Goal: Task Accomplishment & Management: Use online tool/utility

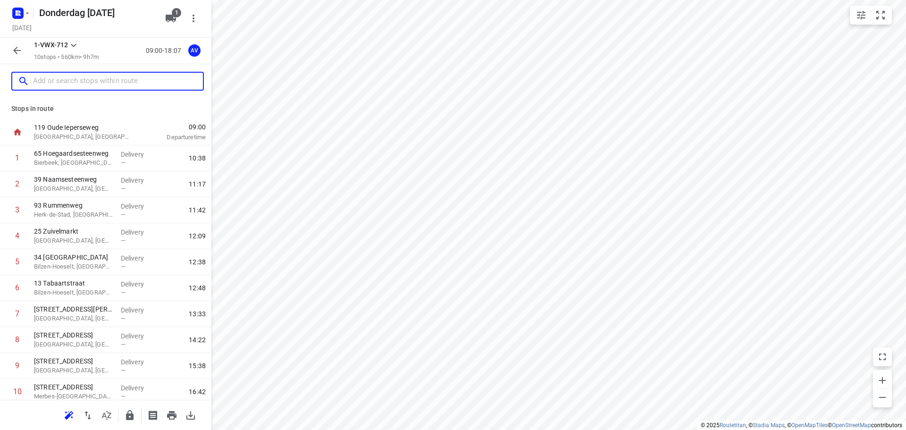
click at [84, 83] on input "text" at bounding box center [118, 81] width 170 height 15
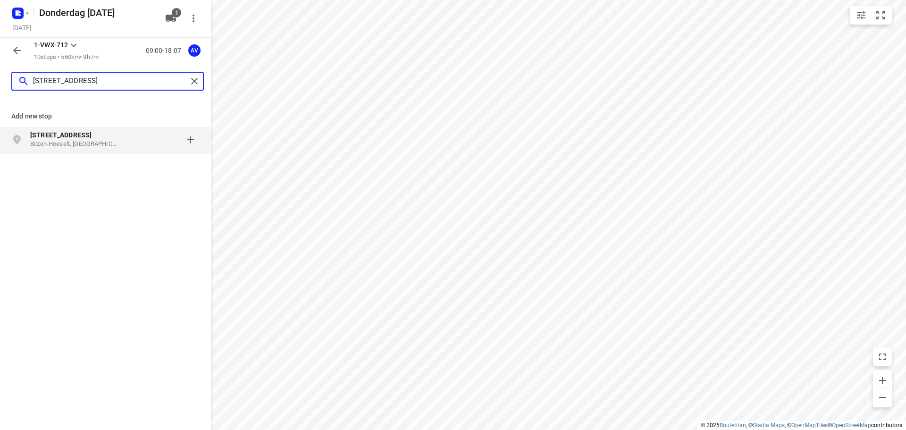
type input "[STREET_ADDRESS]"
click at [108, 140] on p "Bilzen-Hoeselt, [GEOGRAPHIC_DATA]" at bounding box center [73, 144] width 87 height 9
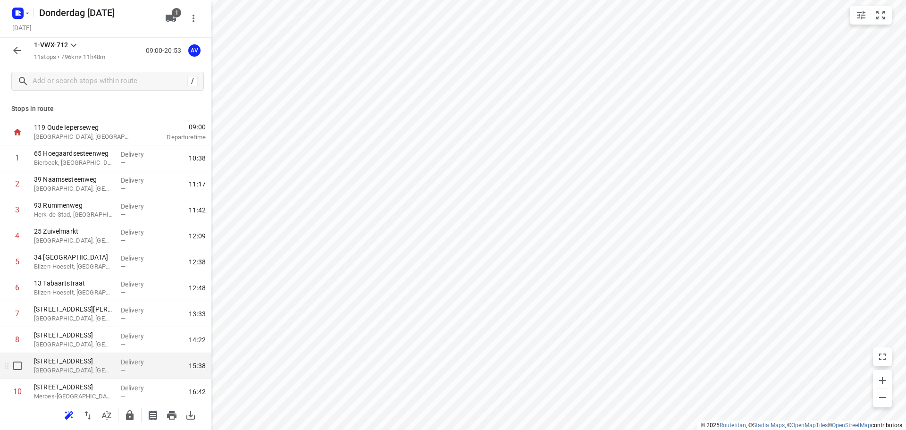
scroll to position [57, 0]
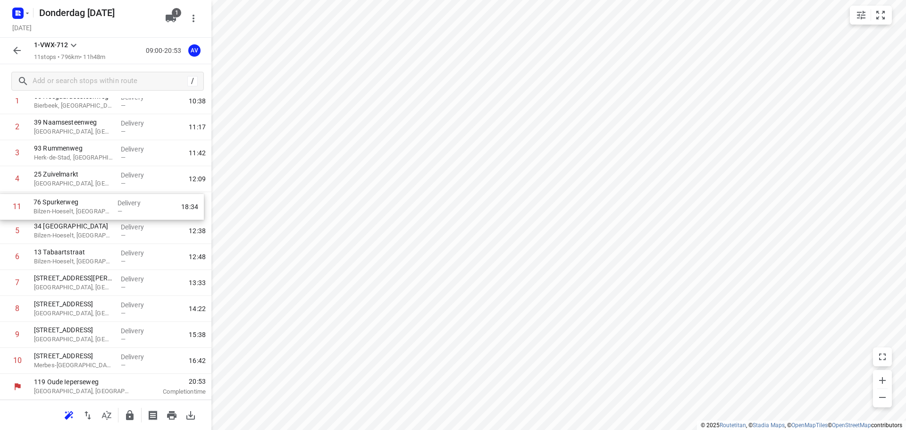
drag, startPoint x: 5, startPoint y: 367, endPoint x: 4, endPoint y: 211, distance: 156.1
click at [4, 211] on div "1 65 Hoegaardsesteenweg [GEOGRAPHIC_DATA], [GEOGRAPHIC_DATA] Delivery — 10:38 2…" at bounding box center [105, 230] width 211 height 285
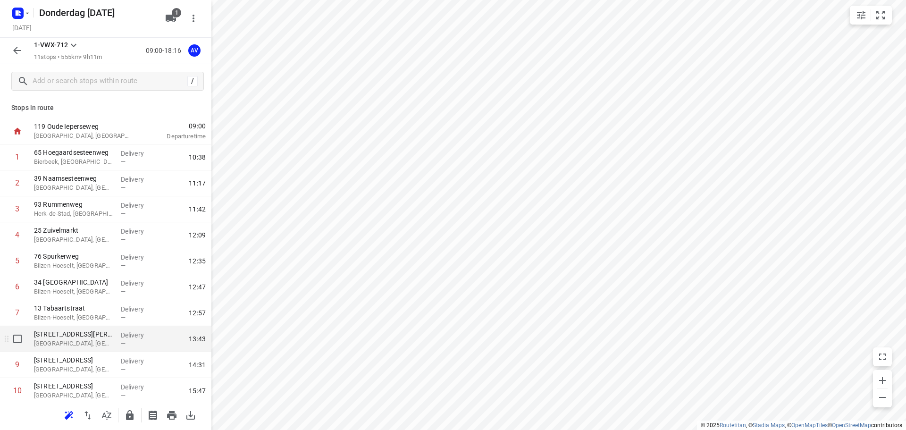
scroll to position [0, 0]
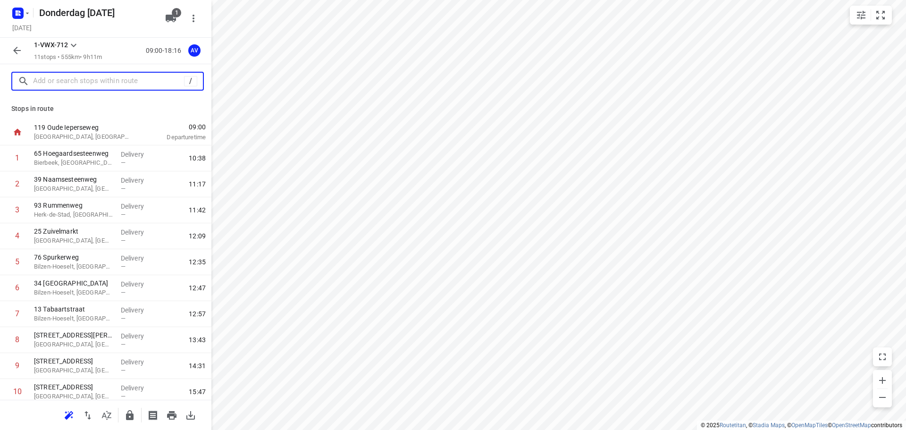
click at [107, 78] on input "text" at bounding box center [108, 81] width 151 height 15
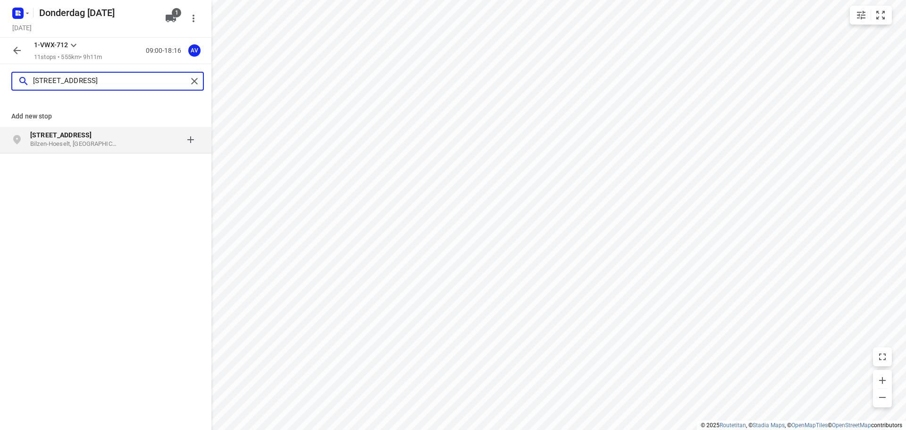
type input "[STREET_ADDRESS]"
click at [98, 142] on p "Bilzen-Hoeselt, [GEOGRAPHIC_DATA]" at bounding box center [73, 144] width 87 height 9
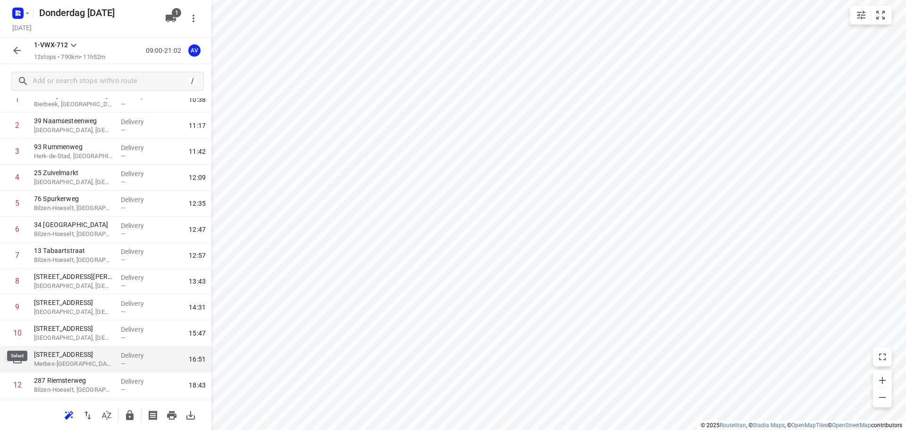
scroll to position [83, 0]
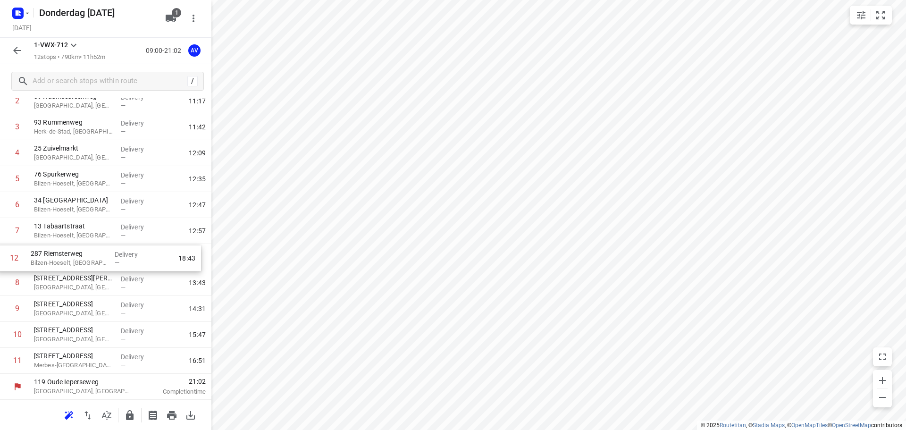
drag, startPoint x: 3, startPoint y: 366, endPoint x: 0, endPoint y: 261, distance: 104.8
click at [0, 261] on div "1 65 Hoegaardsesteenweg Bierbeek, [GEOGRAPHIC_DATA] Delivery — 10:38 2 [GEOGRAP…" at bounding box center [105, 217] width 211 height 311
drag, startPoint x: 3, startPoint y: 314, endPoint x: 5, endPoint y: 290, distance: 24.6
click at [5, 290] on div "1 65 Hoegaardsesteenweg Bierbeek, [GEOGRAPHIC_DATA] Delivery — 10:38 2 [GEOGRAP…" at bounding box center [105, 217] width 211 height 311
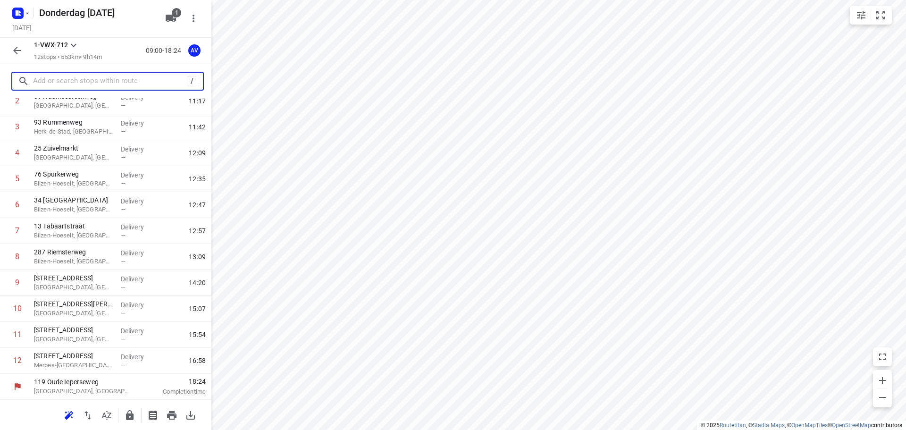
drag, startPoint x: 69, startPoint y: 78, endPoint x: 83, endPoint y: 78, distance: 13.7
click at [69, 78] on input "text" at bounding box center [110, 81] width 154 height 15
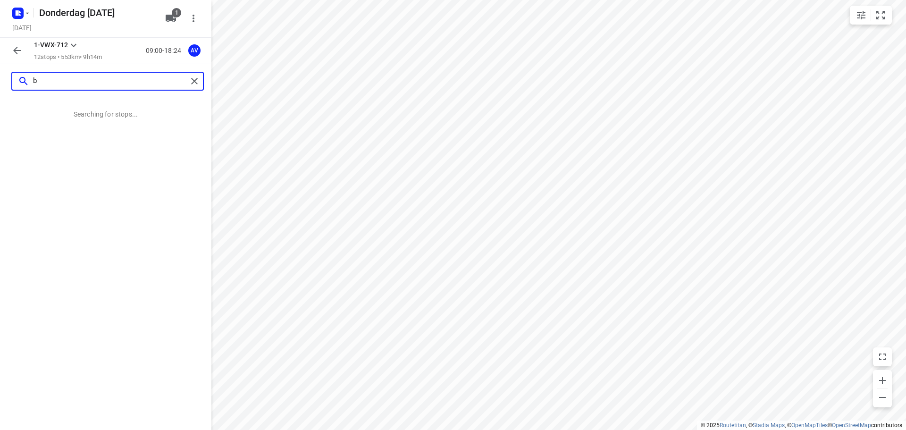
scroll to position [0, 0]
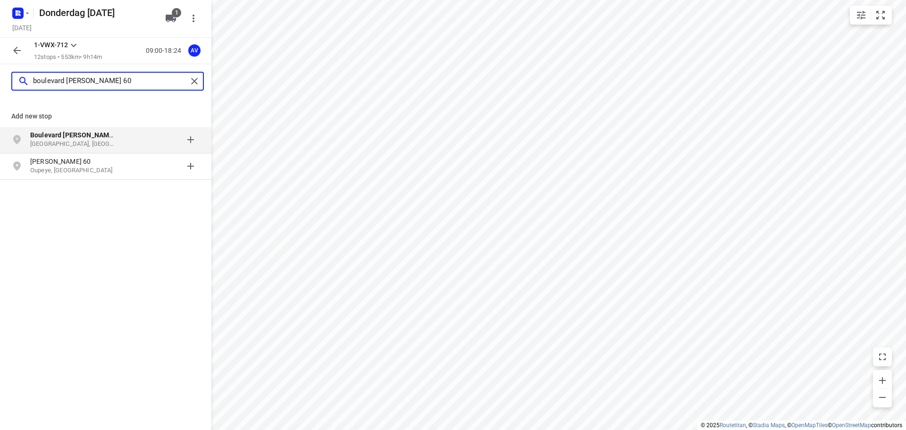
type input "boulevard [PERSON_NAME] 60"
click at [116, 141] on p "[GEOGRAPHIC_DATA], [GEOGRAPHIC_DATA]" at bounding box center [73, 144] width 87 height 9
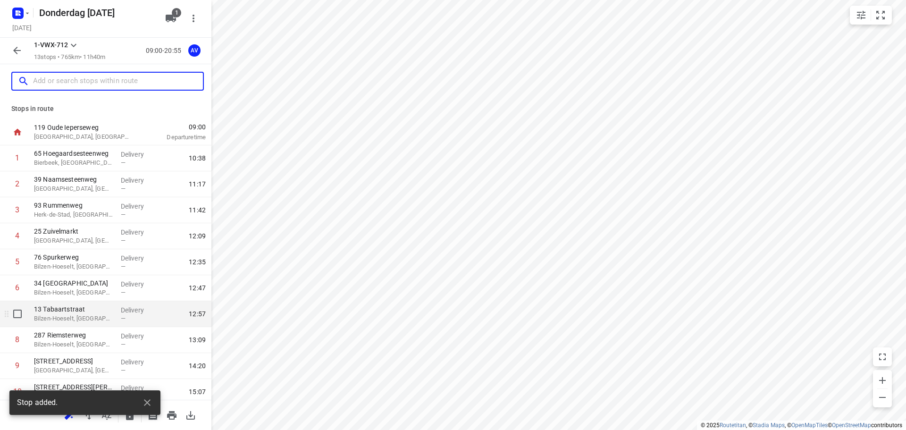
scroll to position [109, 0]
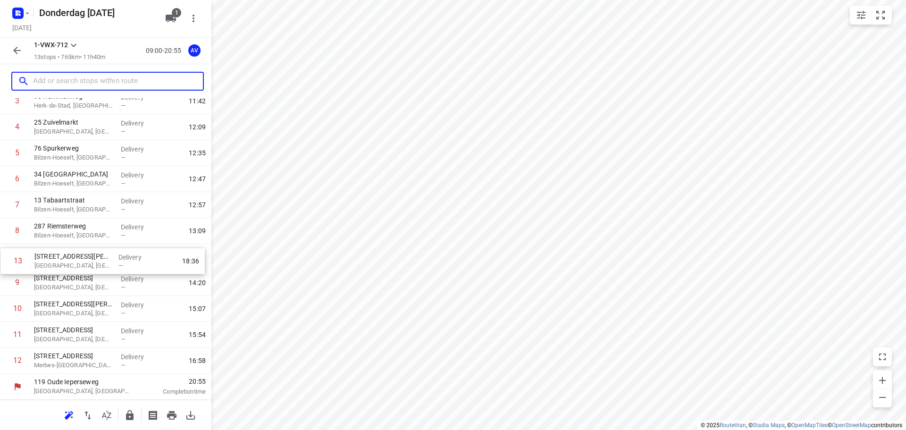
drag, startPoint x: 4, startPoint y: 365, endPoint x: 4, endPoint y: 262, distance: 102.8
click at [4, 262] on div "1 65 Hoegaardsesteenweg Bierbeek, [GEOGRAPHIC_DATA] Delivery — 10:38 2 [GEOGRAP…" at bounding box center [105, 204] width 211 height 337
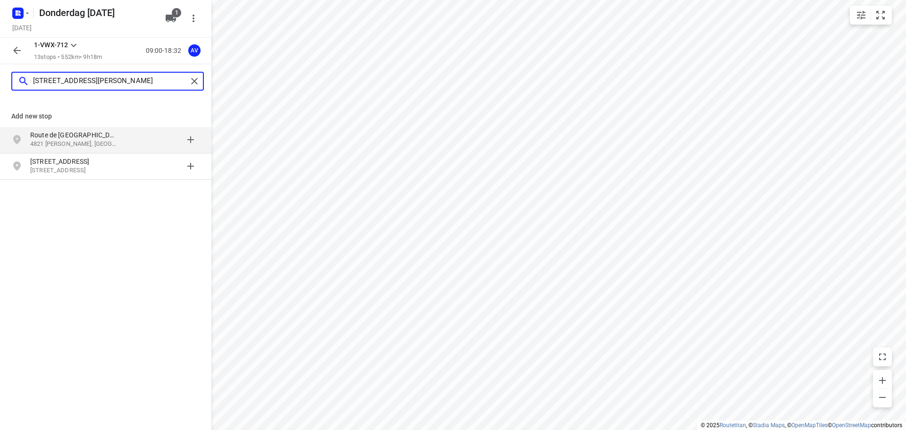
type input "[STREET_ADDRESS][PERSON_NAME]"
click at [129, 141] on div at bounding box center [163, 139] width 74 height 19
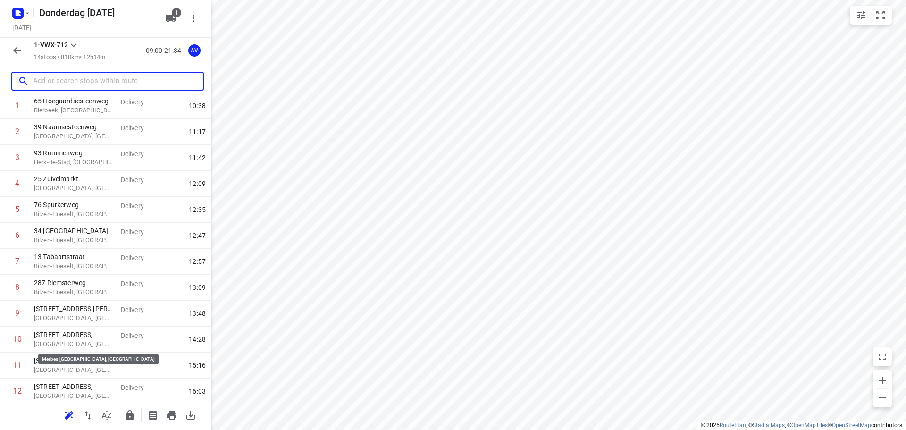
scroll to position [135, 0]
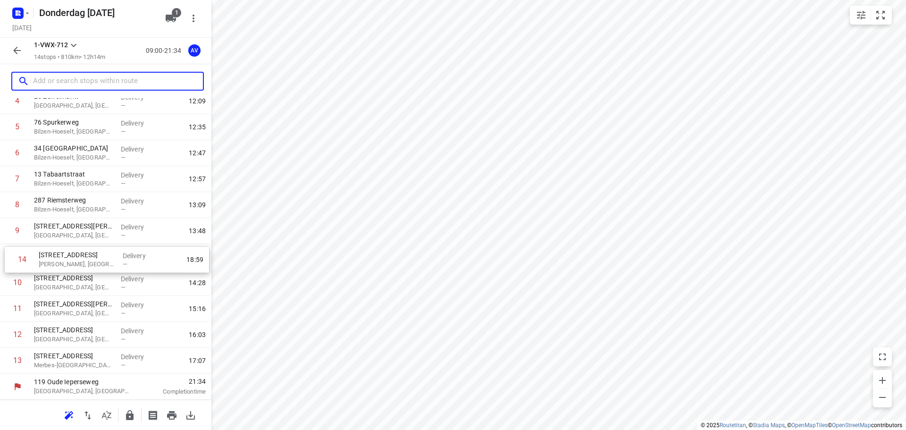
drag, startPoint x: 4, startPoint y: 363, endPoint x: 9, endPoint y: 258, distance: 104.9
click at [9, 258] on div "1 65 Hoegaardsesteenweg Bierbeek, [GEOGRAPHIC_DATA] Delivery — 10:38 2 [GEOGRAP…" at bounding box center [105, 191] width 211 height 363
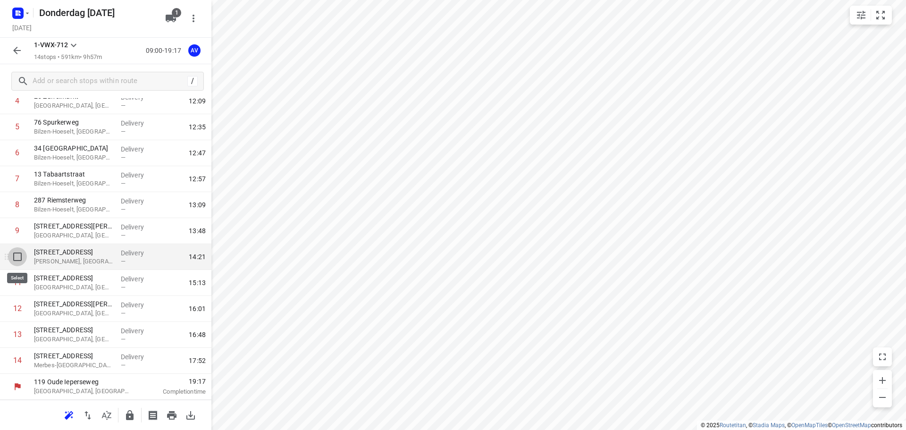
click at [19, 255] on input "checkbox" at bounding box center [17, 256] width 19 height 19
checkbox input "true"
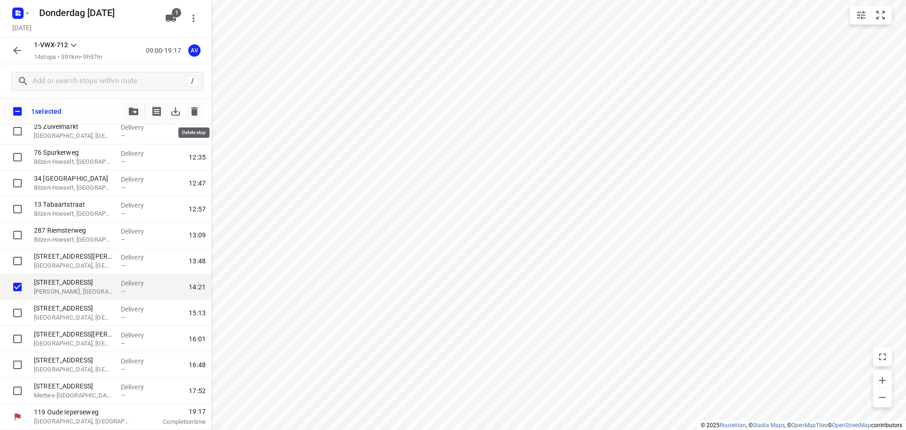
click at [197, 115] on icon "button" at bounding box center [194, 111] width 11 height 11
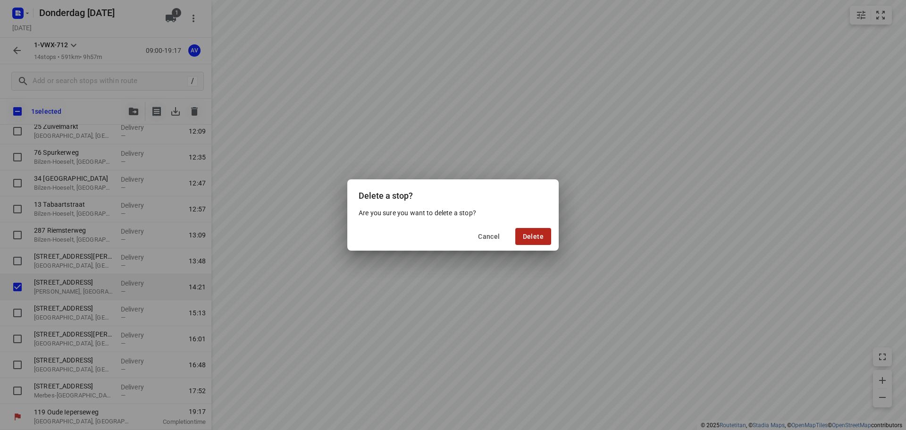
click at [531, 237] on span "Delete" at bounding box center [533, 237] width 21 height 8
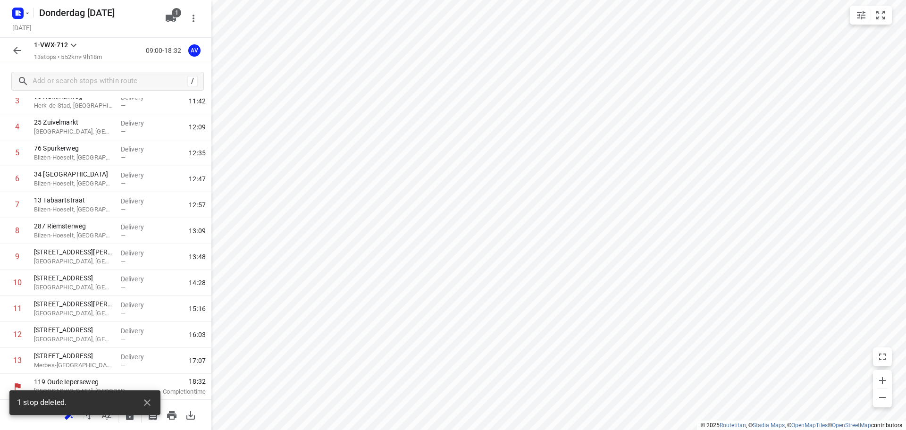
scroll to position [109, 0]
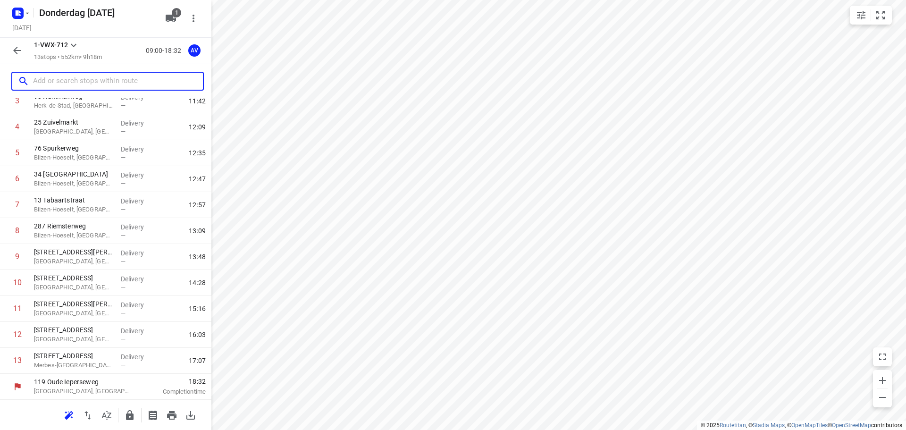
click at [74, 80] on input "text" at bounding box center [118, 81] width 170 height 15
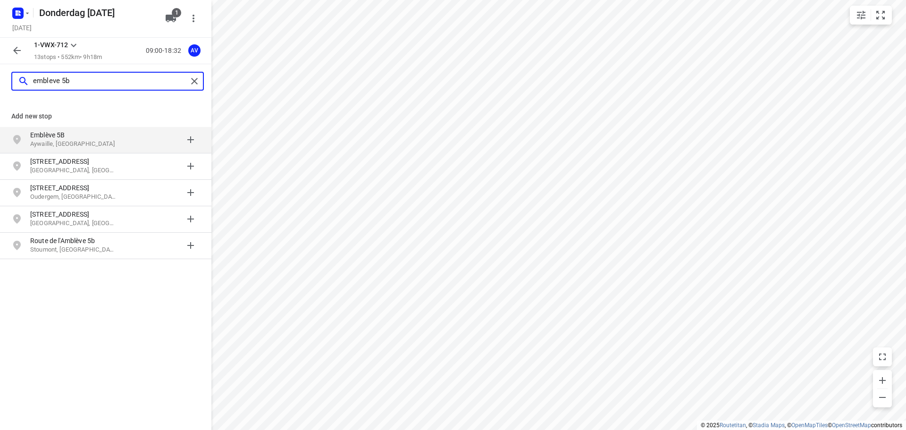
type input "embleve 5b"
click at [115, 134] on p "Emblève 5B" at bounding box center [73, 134] width 87 height 9
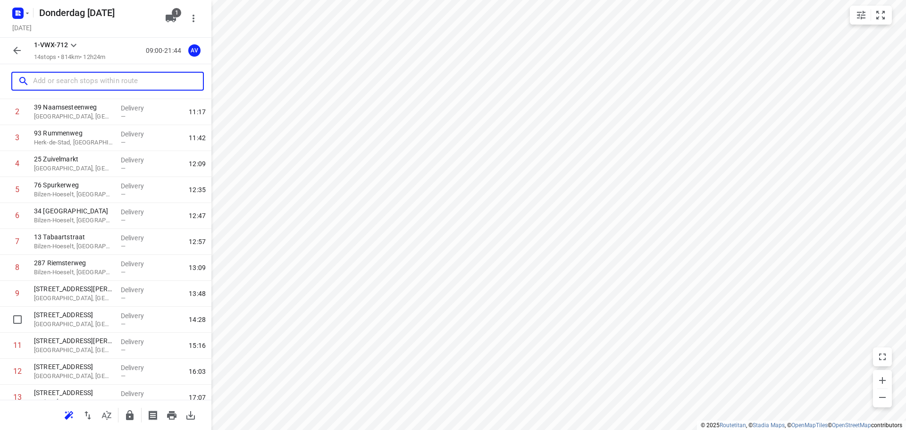
scroll to position [135, 0]
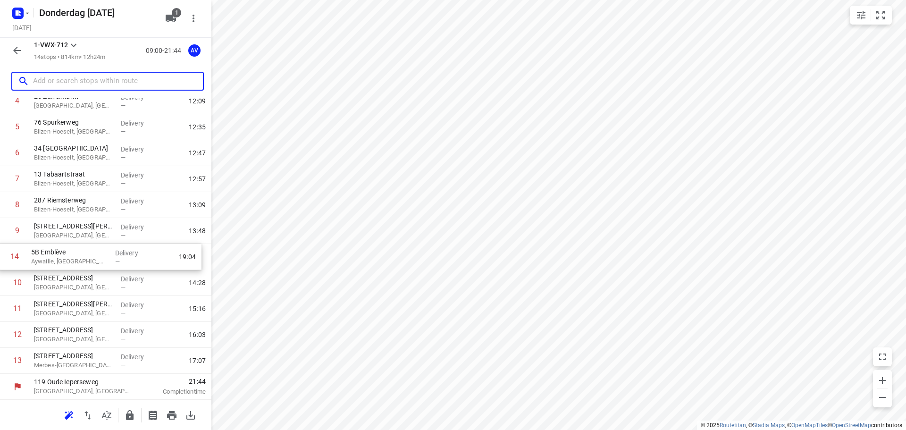
drag, startPoint x: 6, startPoint y: 365, endPoint x: 3, endPoint y: 259, distance: 106.2
click at [3, 259] on div "1 65 Hoegaardsesteenweg Bierbeek, [GEOGRAPHIC_DATA] Delivery — 10:38 2 [GEOGRAP…" at bounding box center [105, 191] width 211 height 363
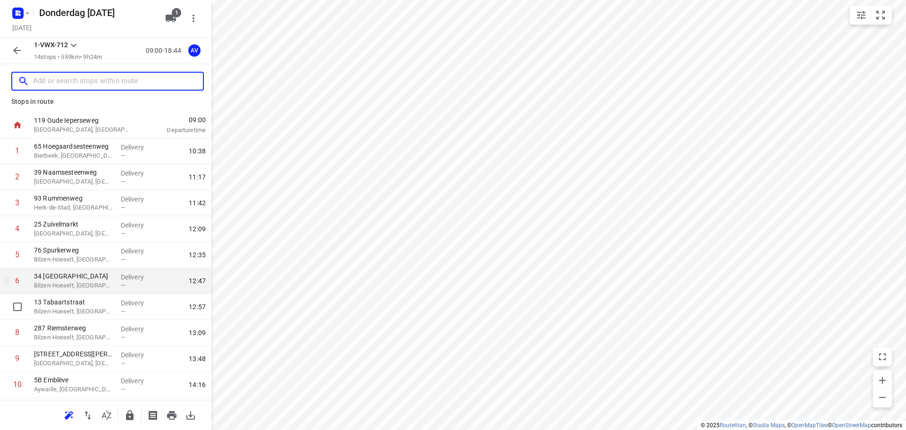
scroll to position [0, 0]
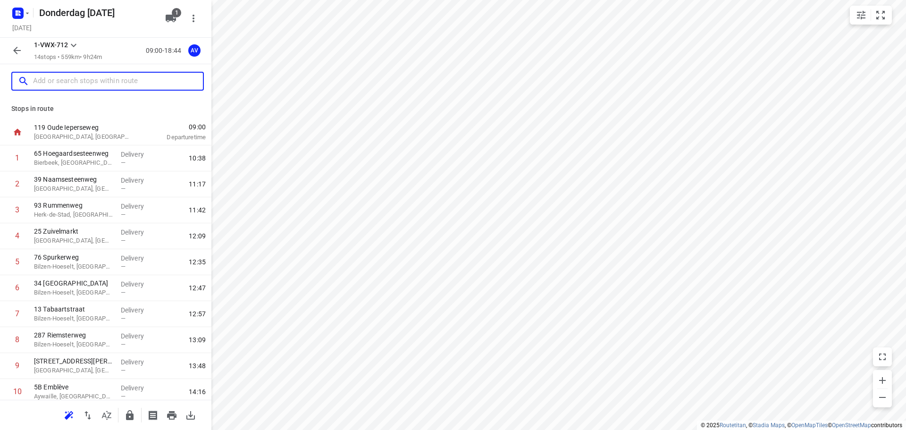
click at [82, 82] on input "text" at bounding box center [118, 81] width 170 height 15
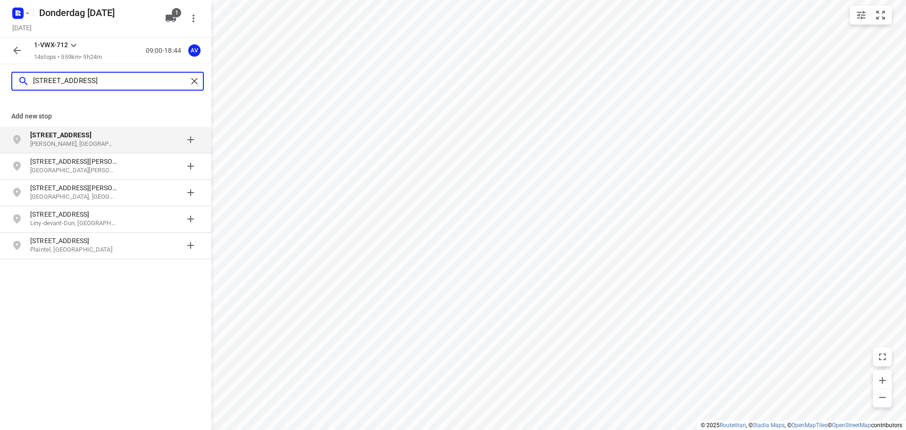
type input "[STREET_ADDRESS]"
click at [108, 139] on p "[STREET_ADDRESS]" at bounding box center [73, 134] width 87 height 9
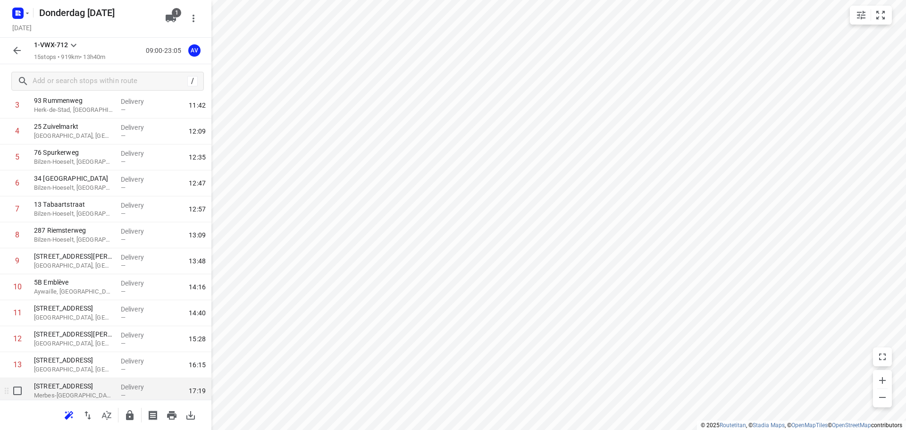
scroll to position [161, 0]
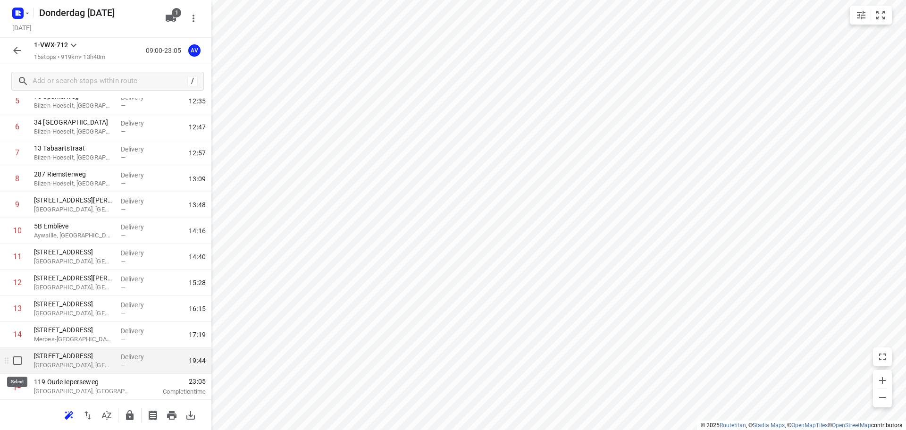
click at [18, 359] on input "checkbox" at bounding box center [17, 360] width 19 height 19
checkbox input "true"
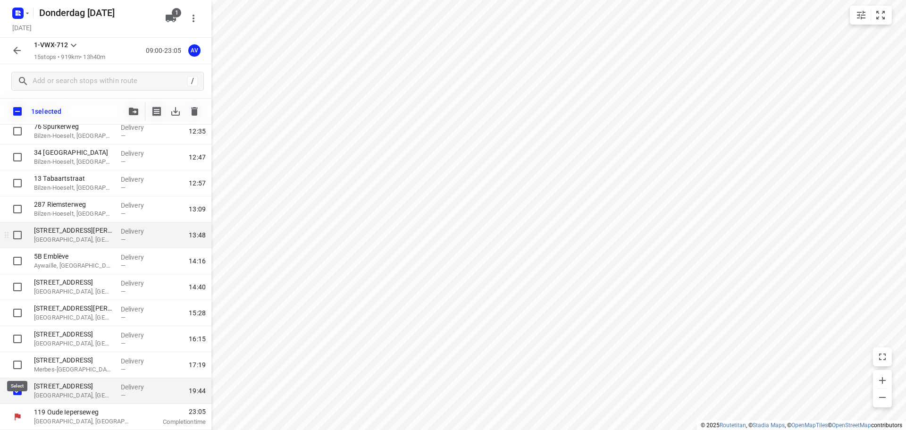
scroll to position [157, 0]
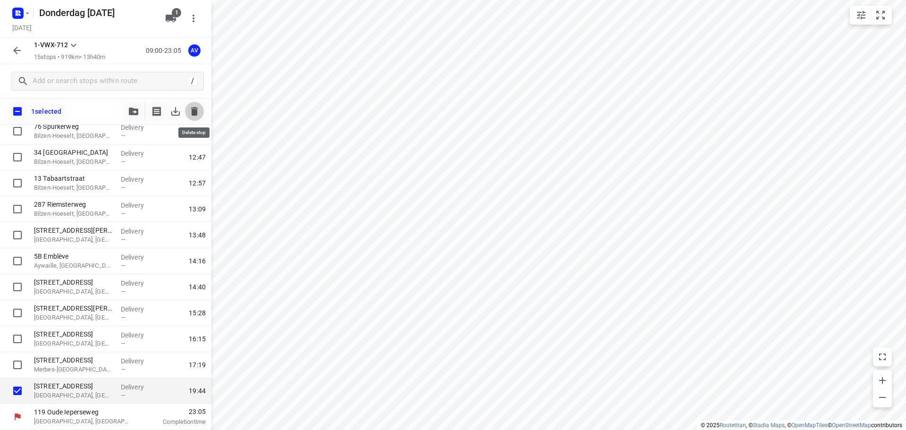
click at [193, 111] on icon "button" at bounding box center [194, 111] width 7 height 8
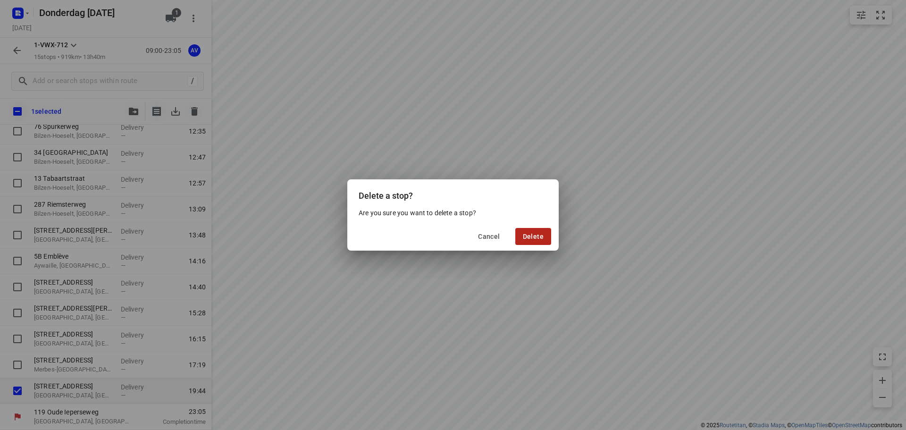
click at [538, 235] on span "Delete" at bounding box center [533, 237] width 21 height 8
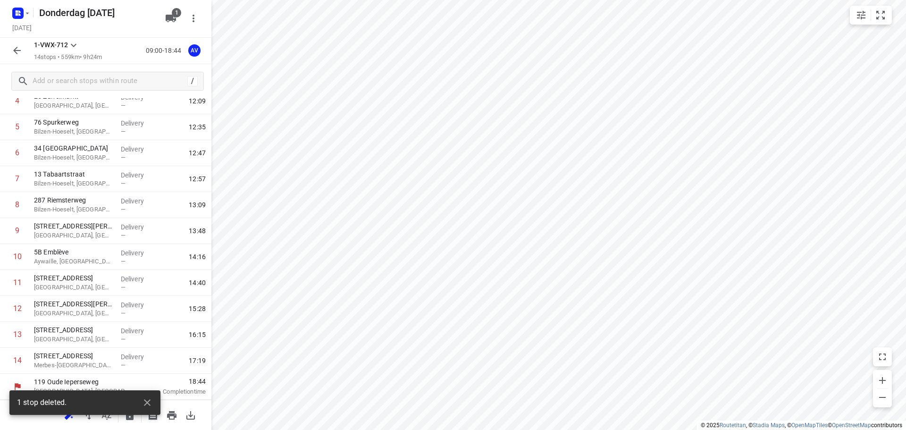
scroll to position [135, 0]
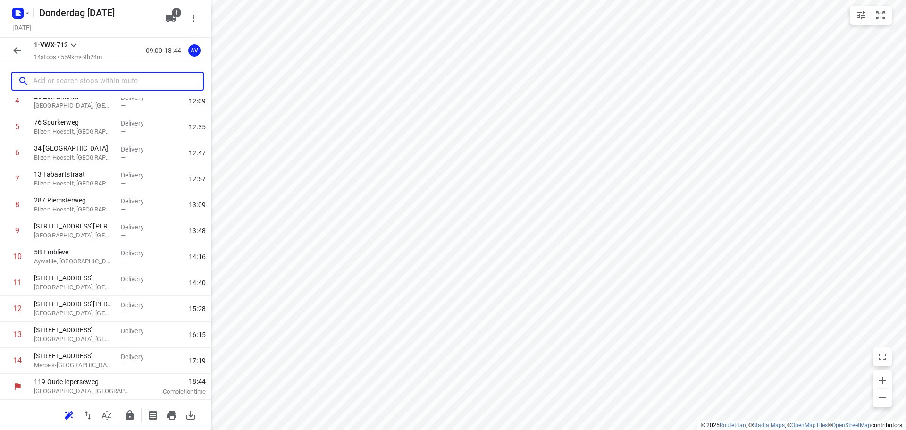
click at [97, 82] on input "text" at bounding box center [118, 81] width 170 height 15
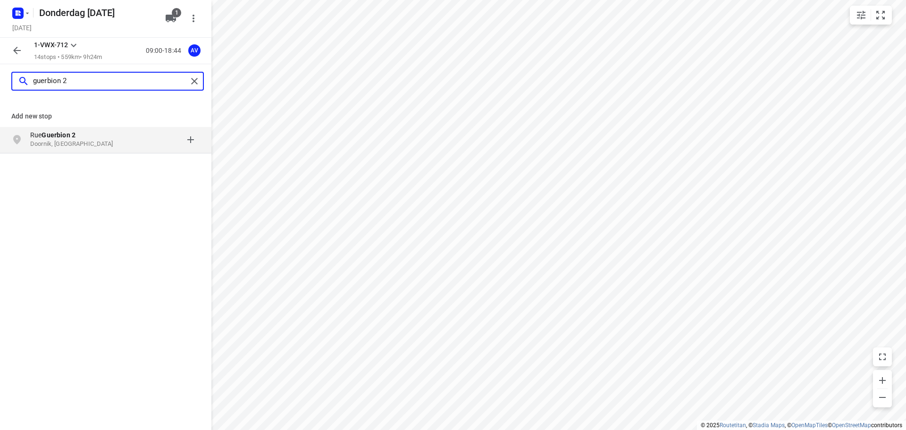
type input "guerbion 2"
click at [101, 136] on p "[STREET_ADDRESS]" at bounding box center [73, 134] width 87 height 9
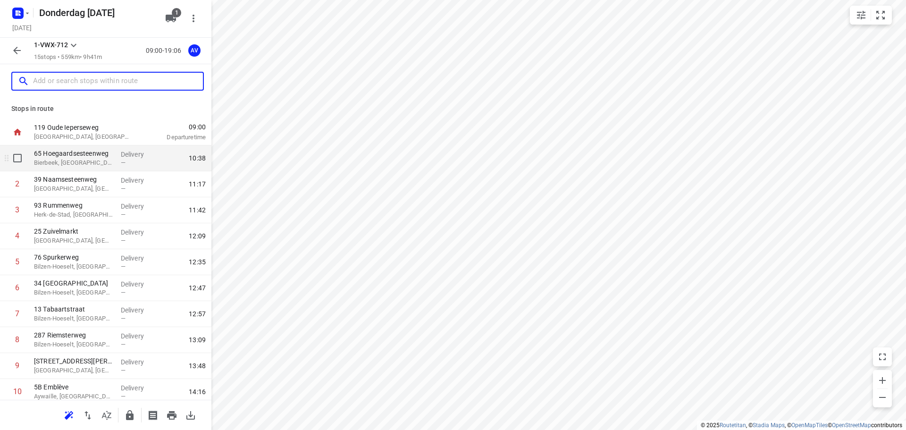
click at [98, 164] on p "Bierbeek, [GEOGRAPHIC_DATA]" at bounding box center [73, 162] width 79 height 9
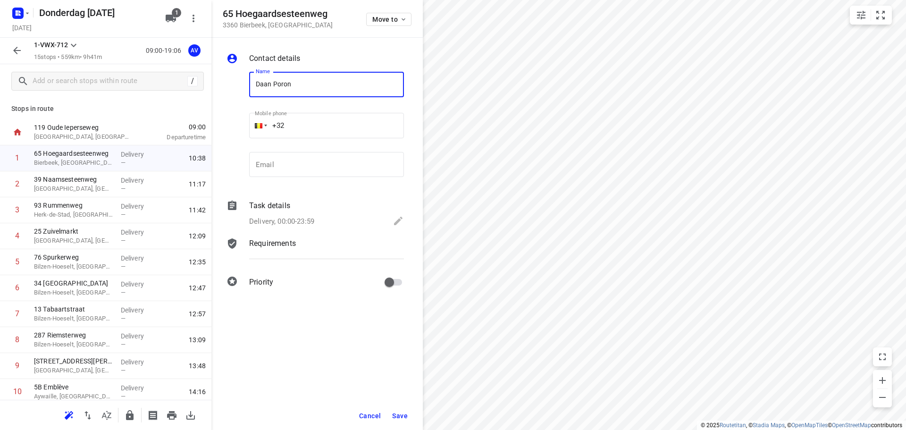
type input "Daan Poron"
click at [325, 126] on input "+32" at bounding box center [326, 125] width 155 height 25
type input "[PHONE_NUMBER]"
click at [321, 216] on div "Delivery, 00:00-23:59" at bounding box center [326, 221] width 155 height 13
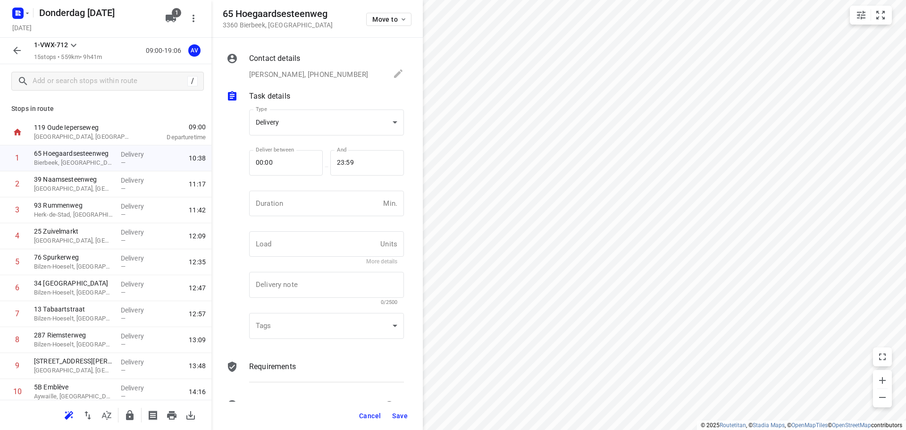
click at [321, 203] on input "number" at bounding box center [314, 203] width 130 height 25
type input "1"
click at [398, 415] on span "Save" at bounding box center [400, 416] width 16 height 8
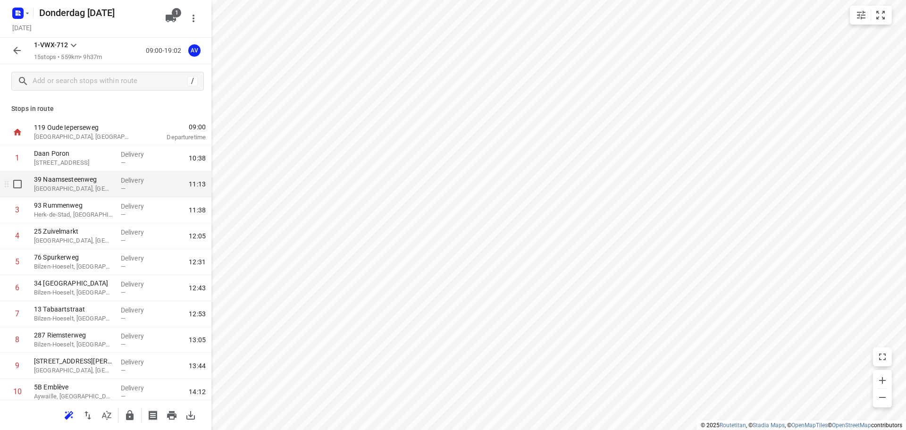
click at [85, 183] on p "39 Naamsesteenweg" at bounding box center [73, 179] width 79 height 9
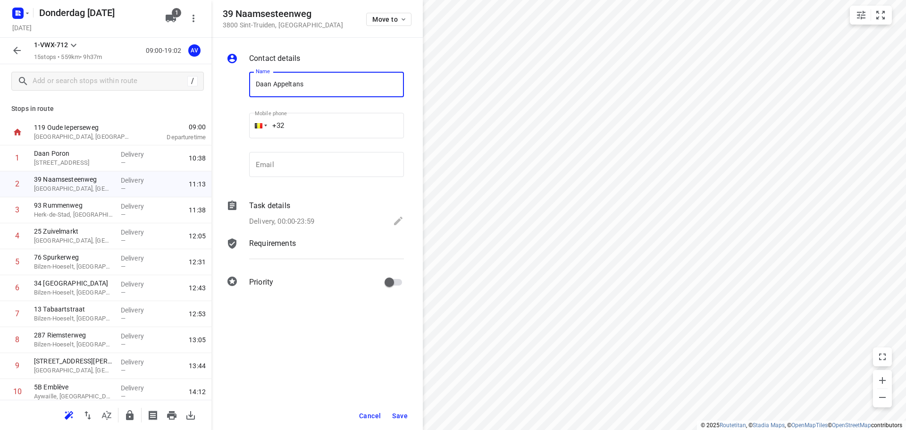
type input "Daan Appeltans"
click at [307, 124] on input "+32" at bounding box center [326, 125] width 155 height 25
type input "[PHONE_NUMBER]"
click at [302, 219] on p "Delivery, 00:00-23:59" at bounding box center [281, 221] width 65 height 11
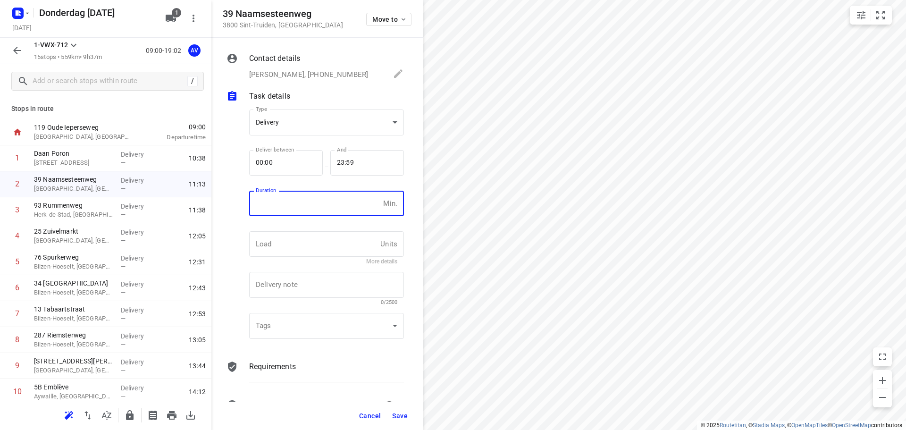
click at [313, 199] on input "number" at bounding box center [314, 203] width 130 height 25
type input "1"
click at [398, 418] on span "Save" at bounding box center [400, 416] width 16 height 8
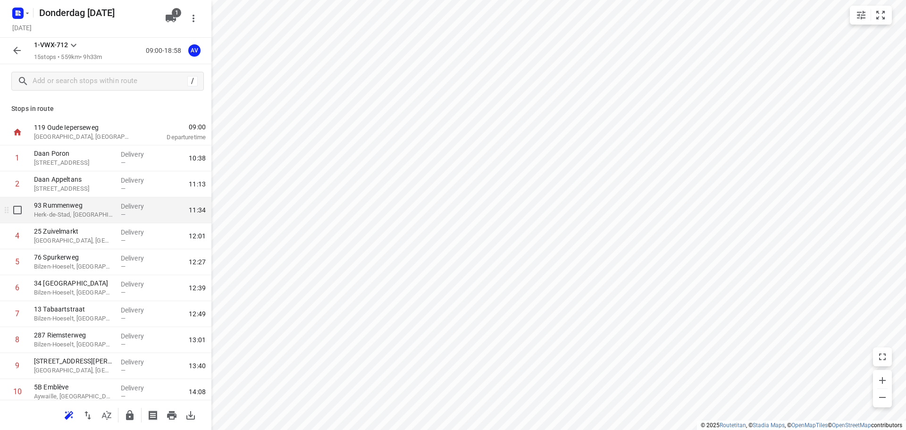
click at [85, 212] on p "Herk-de-Stad, [GEOGRAPHIC_DATA]" at bounding box center [73, 214] width 79 height 9
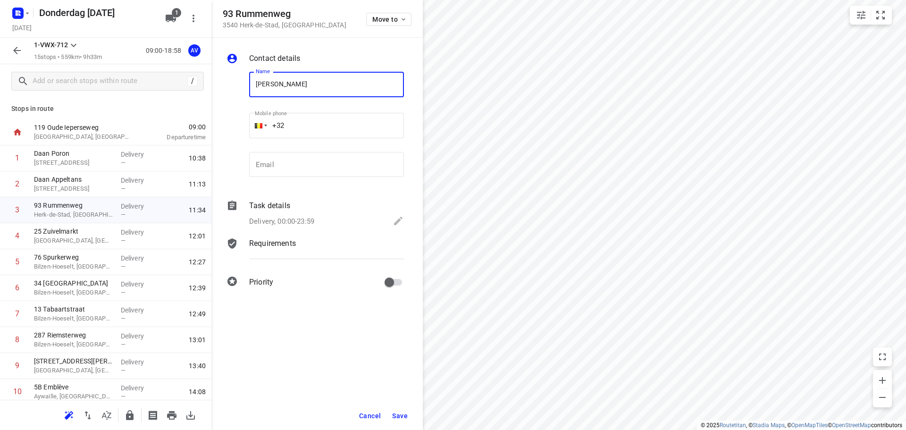
type input "[PERSON_NAME]"
click at [318, 115] on input "+32" at bounding box center [326, 125] width 155 height 25
type input "[PHONE_NUMBER]"
click at [302, 219] on p "Delivery, 00:00-23:59" at bounding box center [281, 221] width 65 height 11
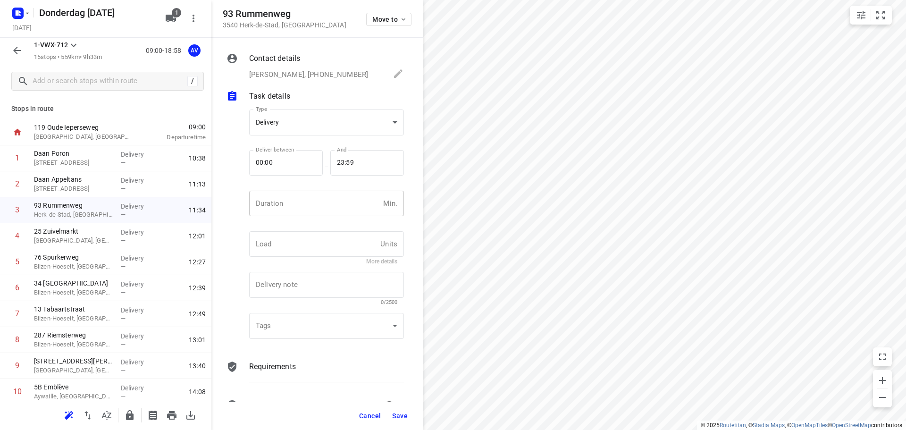
click at [307, 208] on input "number" at bounding box center [314, 203] width 130 height 25
type input "1"
click at [399, 417] on span "Save" at bounding box center [400, 416] width 16 height 8
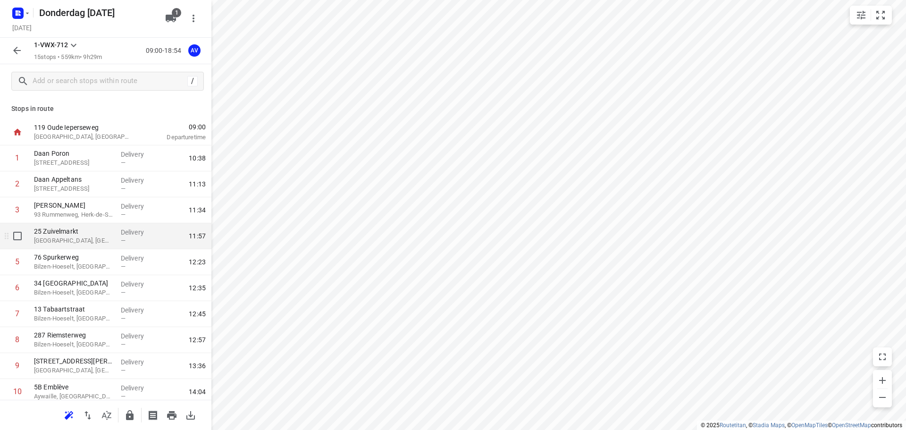
click at [88, 243] on p "[GEOGRAPHIC_DATA], [GEOGRAPHIC_DATA]" at bounding box center [73, 240] width 79 height 9
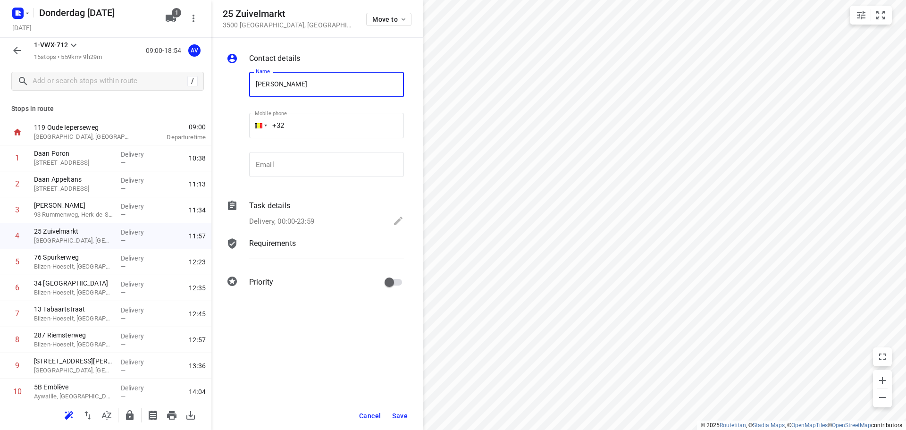
type input "[PERSON_NAME]"
click at [323, 130] on input "+32" at bounding box center [326, 125] width 155 height 25
type input "[PHONE_NUMBER]"
click at [309, 219] on p "Delivery, 00:00-23:59" at bounding box center [281, 221] width 65 height 11
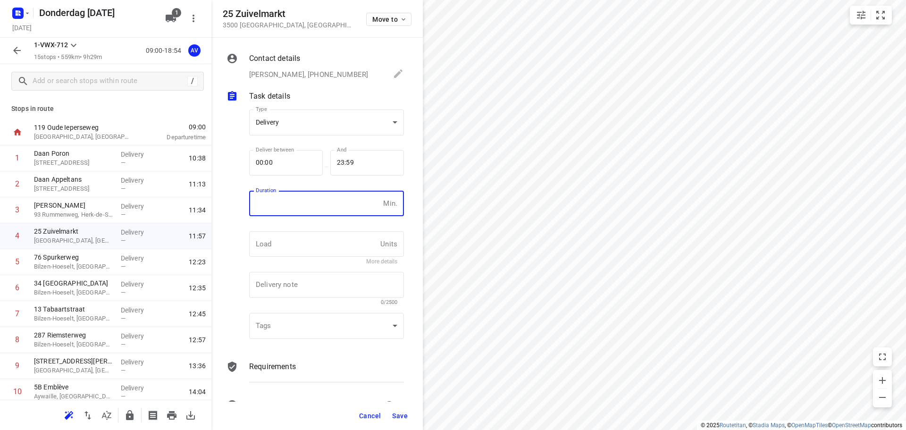
click at [308, 210] on input "number" at bounding box center [314, 203] width 130 height 25
type input "1"
click at [397, 413] on span "Save" at bounding box center [400, 416] width 16 height 8
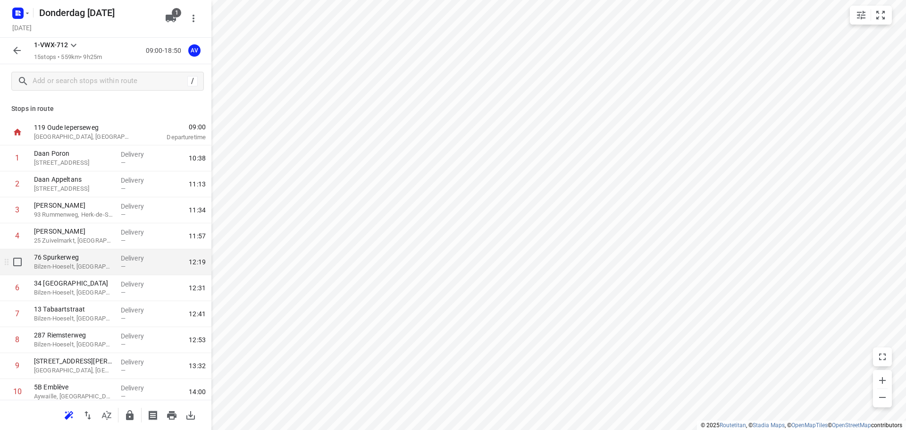
click at [92, 260] on p "76 Spurkerweg" at bounding box center [73, 256] width 79 height 9
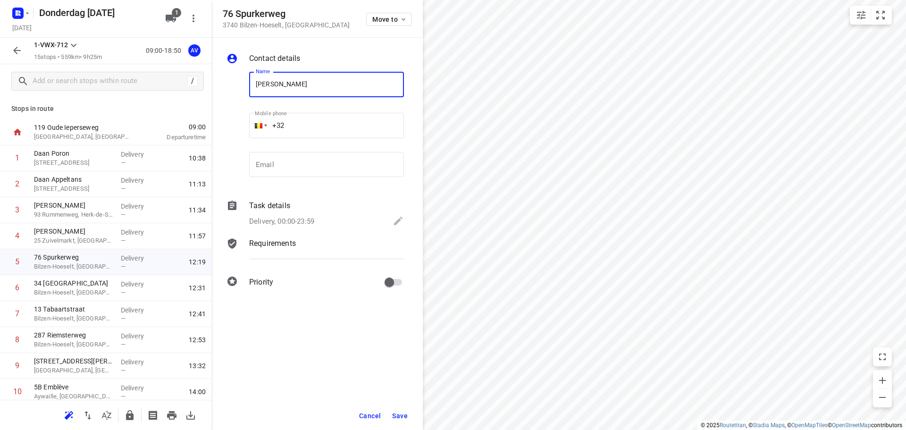
type input "[PERSON_NAME]"
click at [329, 123] on input "+32" at bounding box center [326, 125] width 155 height 25
type input "[PHONE_NUMBER]"
click at [316, 222] on div "Delivery, 00:00-23:59" at bounding box center [326, 221] width 155 height 13
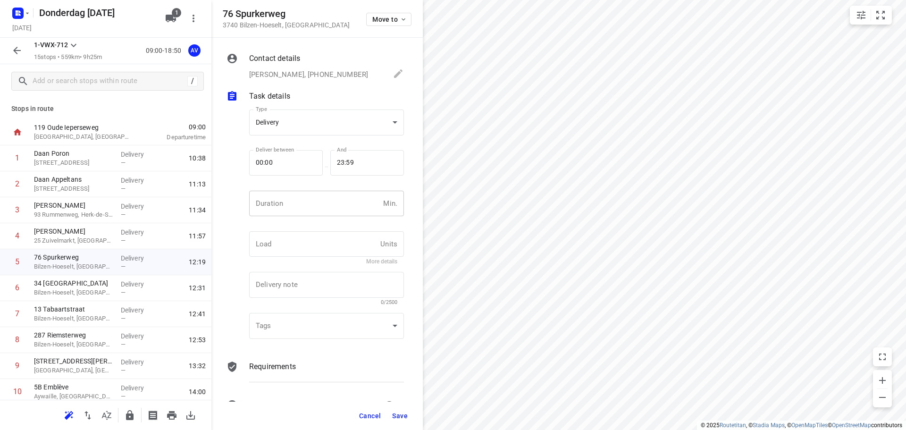
click at [317, 213] on input "number" at bounding box center [314, 203] width 130 height 25
type input "1"
click at [401, 417] on span "Save" at bounding box center [400, 416] width 16 height 8
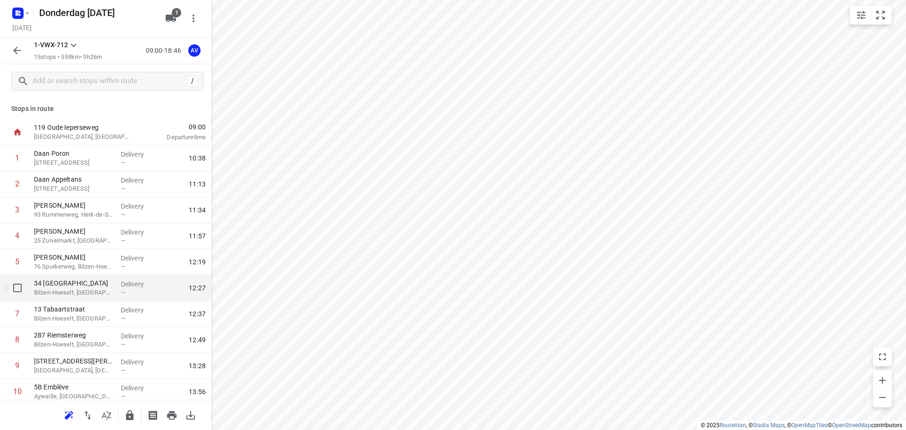
click at [93, 291] on p "Bilzen-Hoeselt, [GEOGRAPHIC_DATA]" at bounding box center [73, 292] width 79 height 9
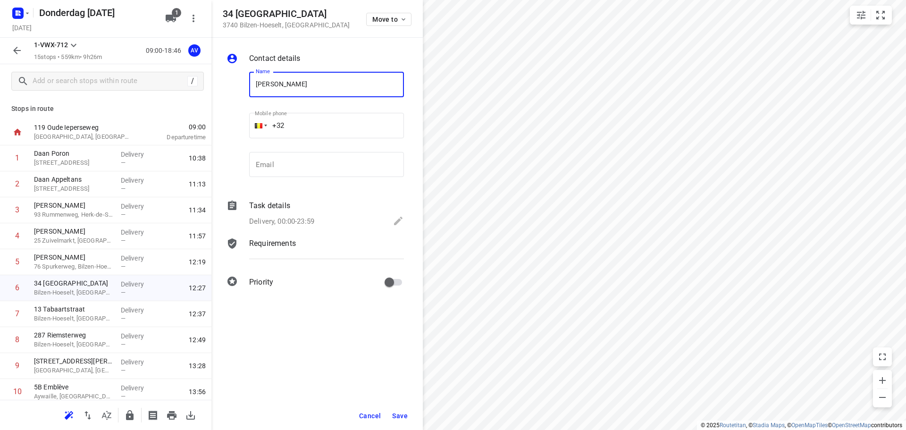
type input "[PERSON_NAME]"
click at [328, 123] on input "+32" at bounding box center [326, 125] width 155 height 25
type input "[PHONE_NUMBER]"
click at [291, 218] on p "Delivery, 00:00-23:59" at bounding box center [281, 221] width 65 height 11
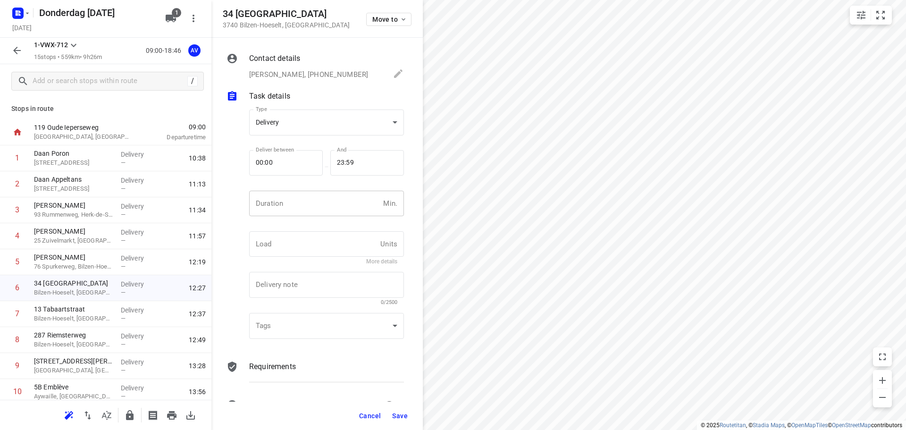
click at [301, 209] on input "number" at bounding box center [314, 203] width 130 height 25
type input "1"
click at [398, 416] on span "Save" at bounding box center [400, 416] width 16 height 8
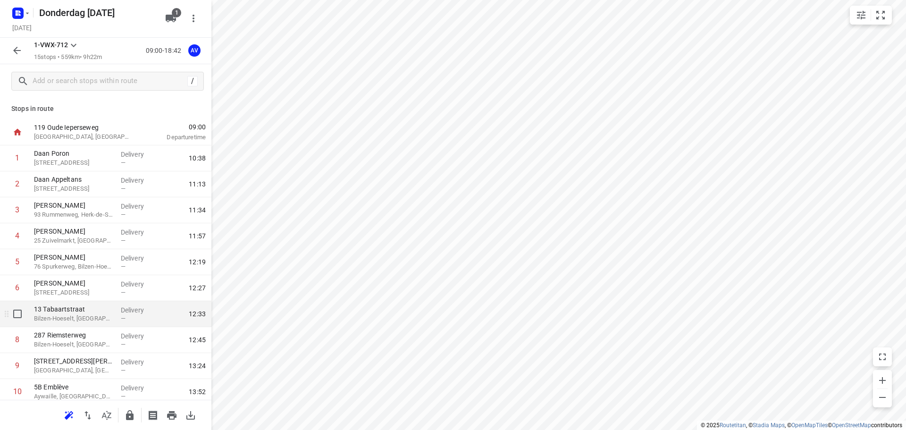
click at [81, 317] on p "Bilzen-Hoeselt, [GEOGRAPHIC_DATA]" at bounding box center [73, 318] width 79 height 9
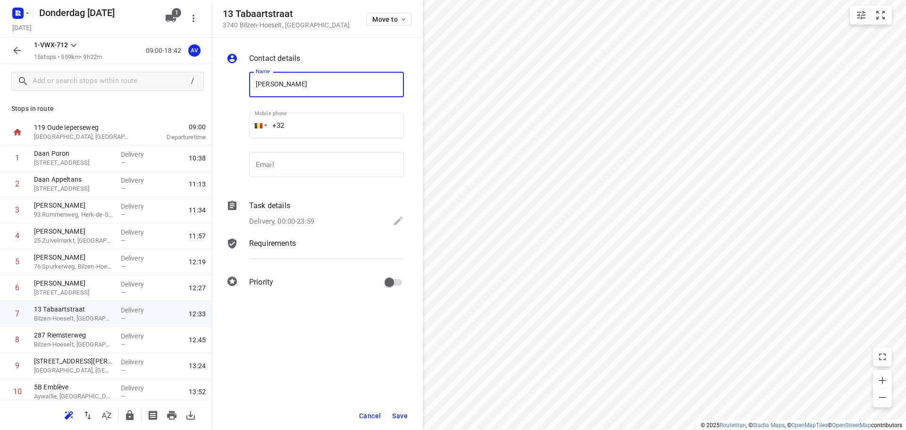
type input "[PERSON_NAME]"
click at [337, 119] on input "+32" at bounding box center [326, 125] width 155 height 25
type input "[PHONE_NUMBER]"
click at [311, 221] on p "Delivery, 00:00-23:59" at bounding box center [281, 221] width 65 height 11
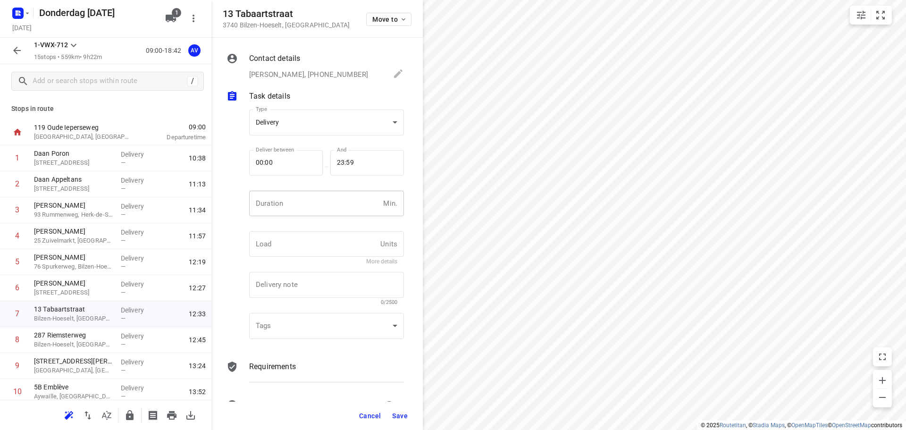
click at [316, 206] on input "number" at bounding box center [314, 203] width 130 height 25
type input "1"
click at [400, 413] on span "Save" at bounding box center [400, 416] width 16 height 8
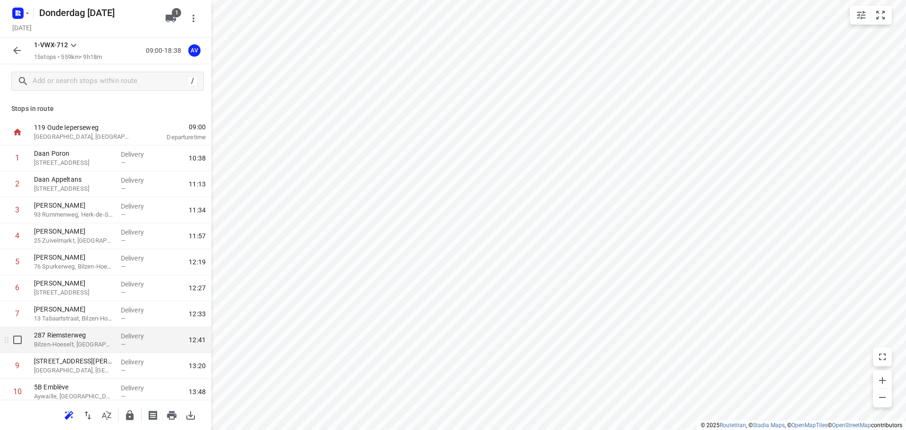
click at [96, 342] on p "Bilzen-Hoeselt, [GEOGRAPHIC_DATA]" at bounding box center [73, 344] width 79 height 9
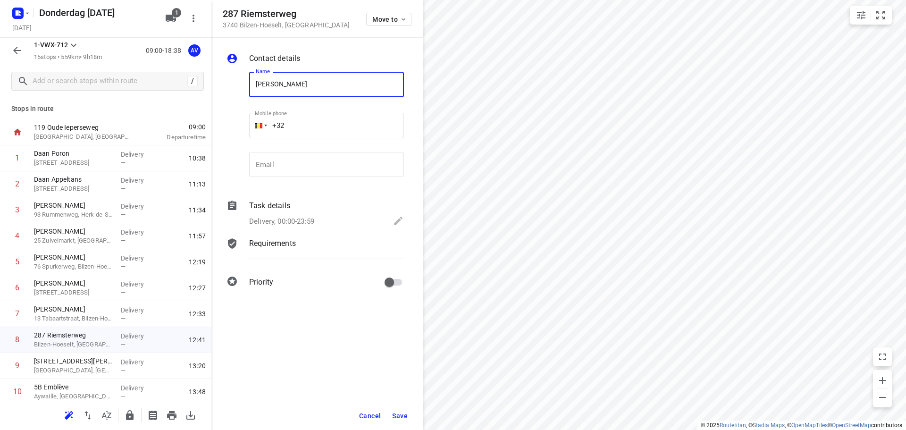
click at [322, 121] on input "+32" at bounding box center [326, 125] width 155 height 25
click at [269, 80] on input "[PERSON_NAME]" at bounding box center [326, 84] width 155 height 25
type input "[PERSON_NAME]"
click at [327, 129] on input "+32" at bounding box center [326, 125] width 155 height 25
type input "[PHONE_NUMBER]"
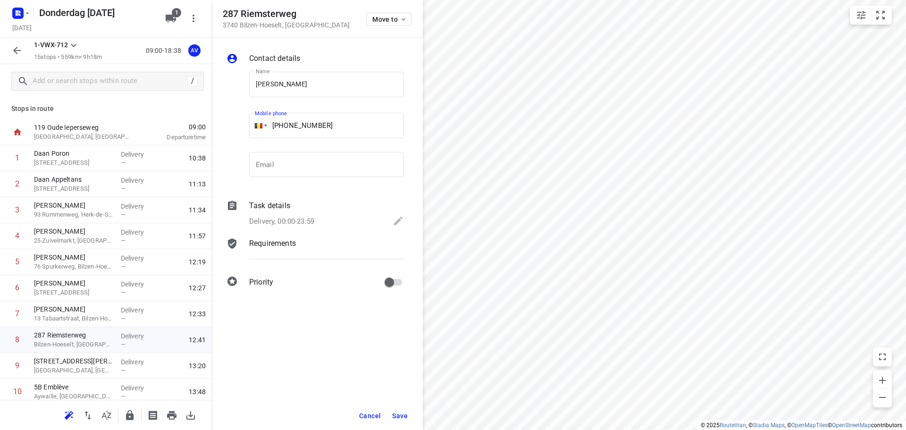
drag, startPoint x: 310, startPoint y: 222, endPoint x: 310, endPoint y: 214, distance: 8.0
click at [310, 221] on p "Delivery, 00:00-23:59" at bounding box center [281, 221] width 65 height 11
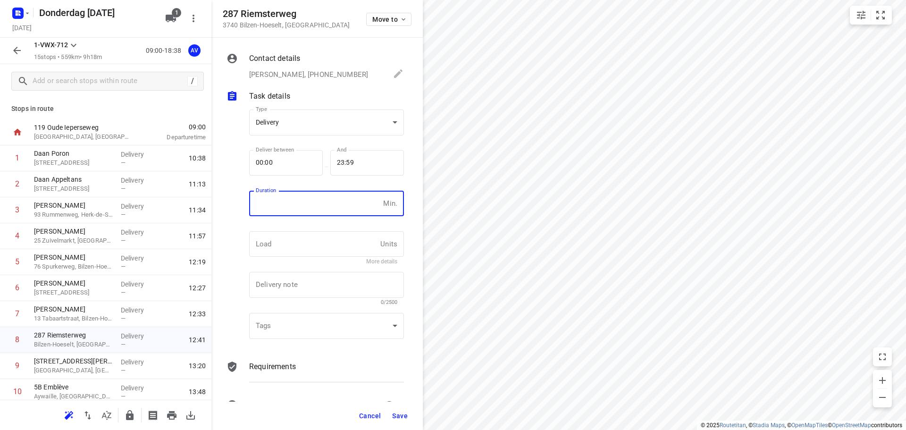
click at [312, 204] on input "number" at bounding box center [314, 203] width 130 height 25
type input "1"
click at [398, 417] on span "Save" at bounding box center [400, 416] width 16 height 8
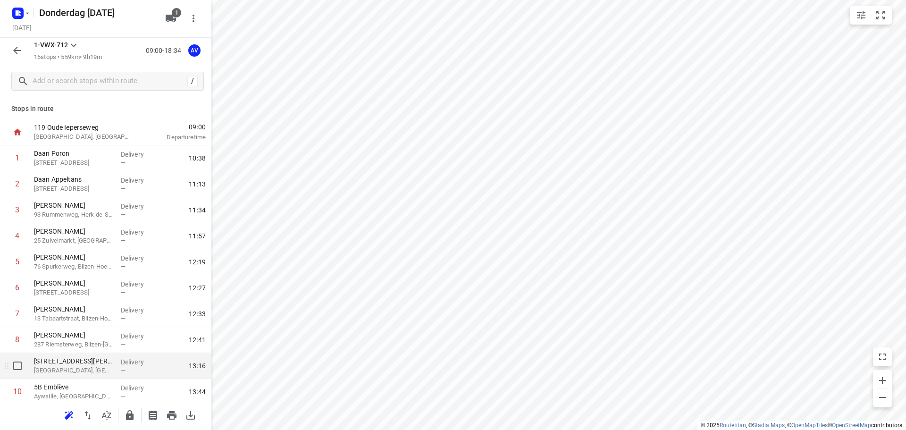
click at [89, 370] on p "[GEOGRAPHIC_DATA], [GEOGRAPHIC_DATA]" at bounding box center [73, 370] width 79 height 9
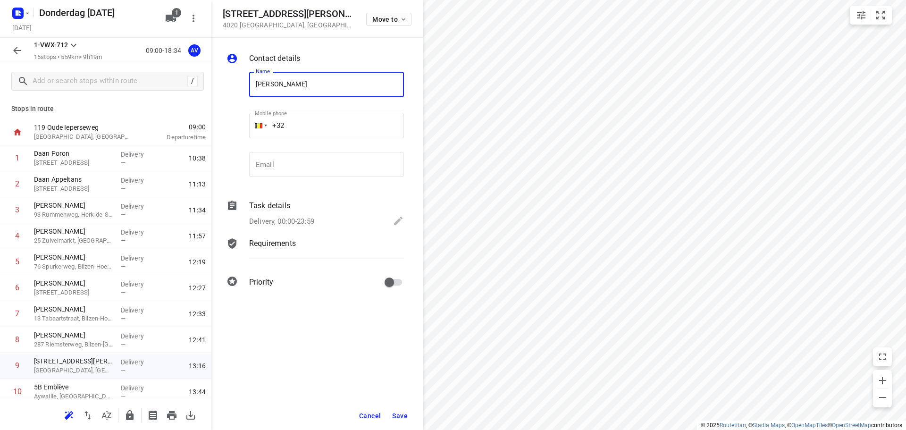
type input "[PERSON_NAME]"
click at [319, 118] on input "+32" at bounding box center [326, 125] width 155 height 25
type input "[PHONE_NUMBER]"
click at [299, 220] on p "Delivery, 00:00-23:59" at bounding box center [281, 221] width 65 height 11
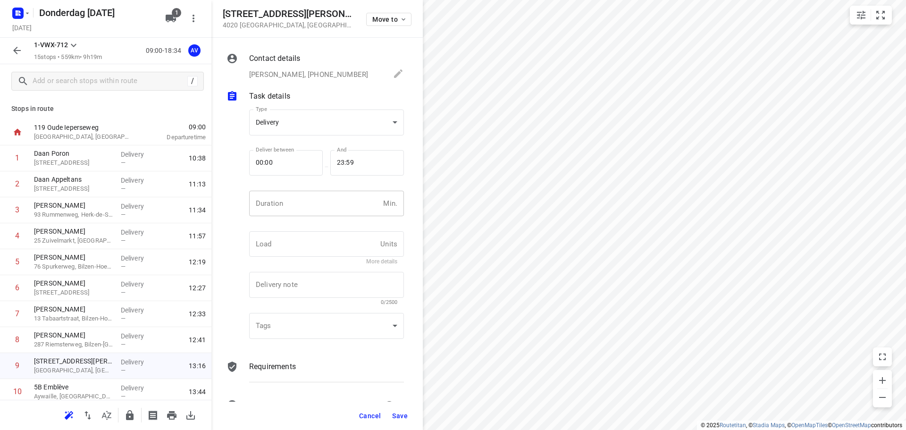
click at [306, 211] on input "number" at bounding box center [314, 203] width 130 height 25
type input "1"
click at [401, 417] on span "Save" at bounding box center [400, 416] width 16 height 8
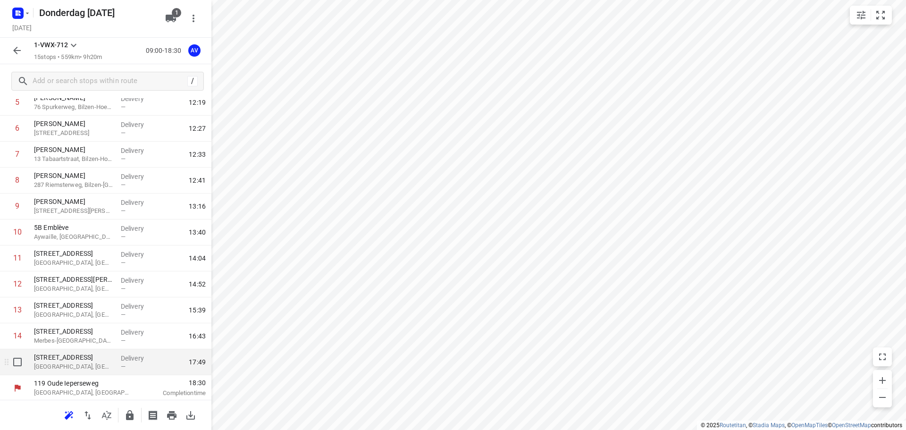
scroll to position [161, 0]
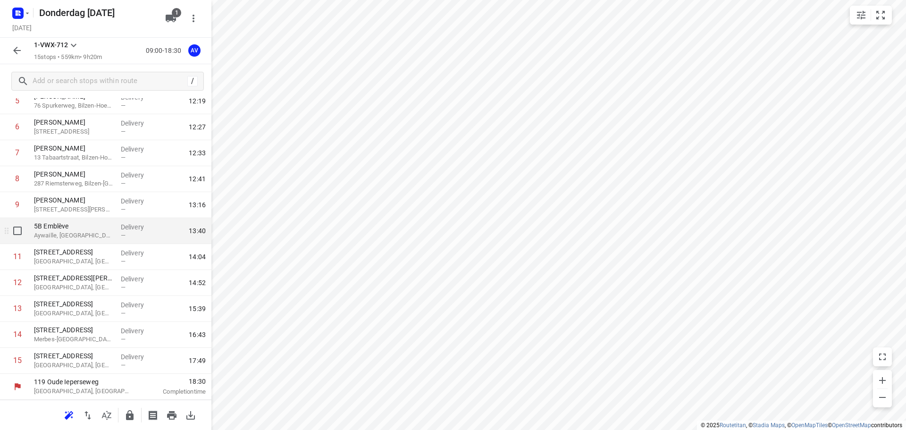
click at [96, 237] on p "Aywaille, [GEOGRAPHIC_DATA]" at bounding box center [73, 235] width 79 height 9
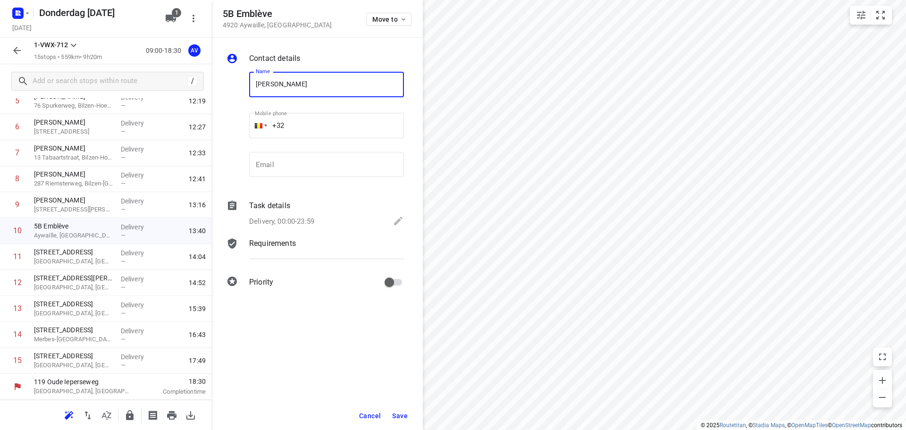
type input "[PERSON_NAME]"
click at [341, 125] on input "+32" at bounding box center [326, 125] width 155 height 25
type input "[PHONE_NUMBER]"
click at [311, 220] on p "Delivery, 00:00-23:59" at bounding box center [281, 221] width 65 height 11
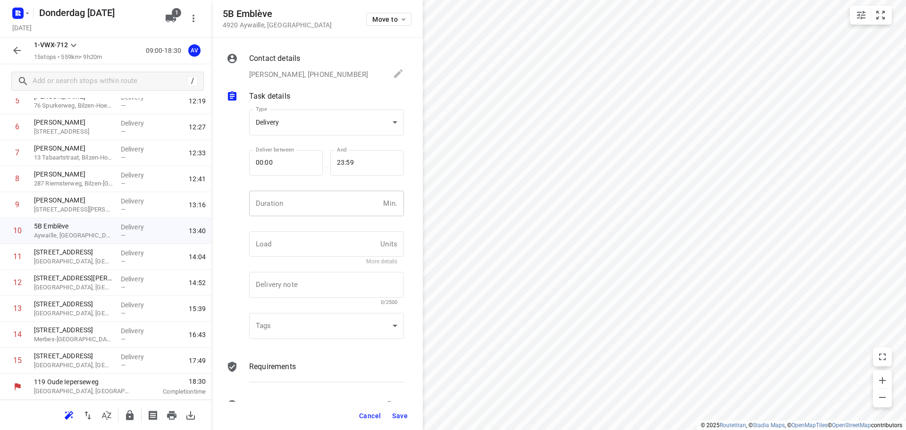
click at [317, 205] on input "number" at bounding box center [314, 203] width 130 height 25
type input "1"
click at [402, 414] on span "Save" at bounding box center [400, 416] width 16 height 8
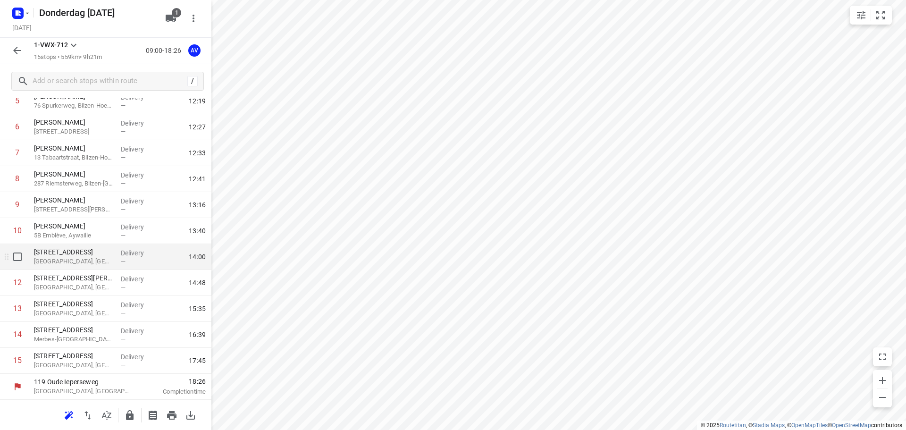
click at [96, 260] on p "[GEOGRAPHIC_DATA], [GEOGRAPHIC_DATA]" at bounding box center [73, 261] width 79 height 9
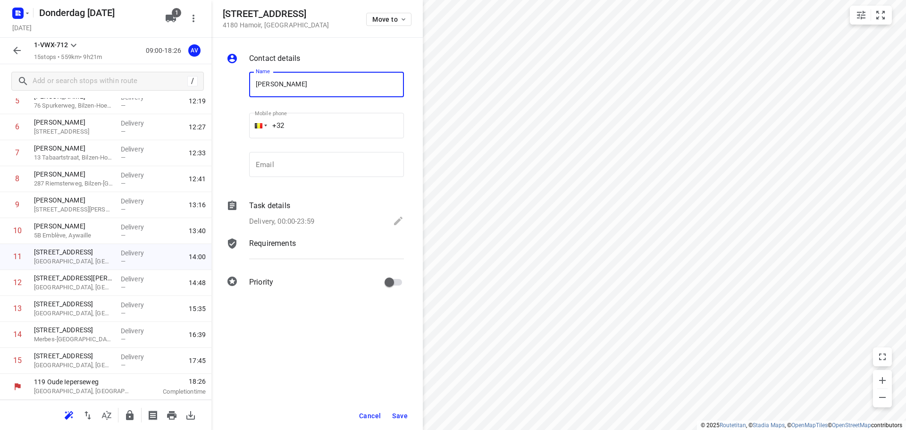
type input "[PERSON_NAME]"
click at [310, 120] on input "+32" at bounding box center [326, 125] width 155 height 25
type input "[PHONE_NUMBER]"
click at [304, 220] on p "Delivery, 00:00-23:59" at bounding box center [281, 221] width 65 height 11
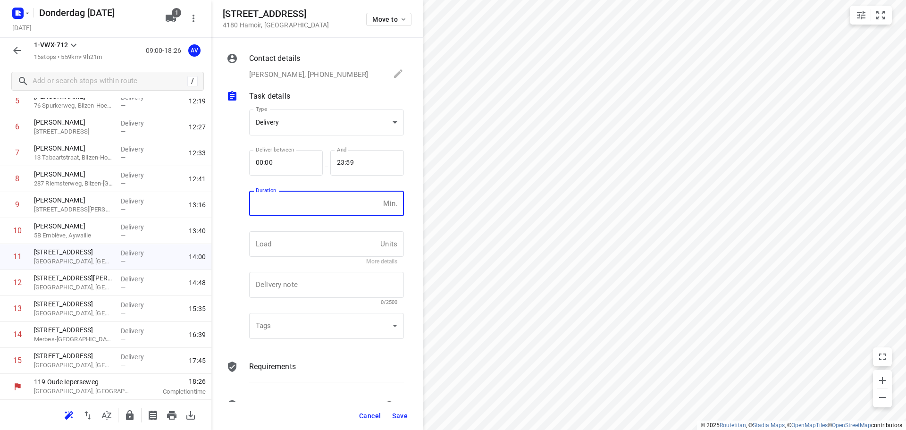
click at [308, 209] on input "number" at bounding box center [314, 203] width 130 height 25
type input "1"
click at [400, 417] on span "Save" at bounding box center [400, 416] width 16 height 8
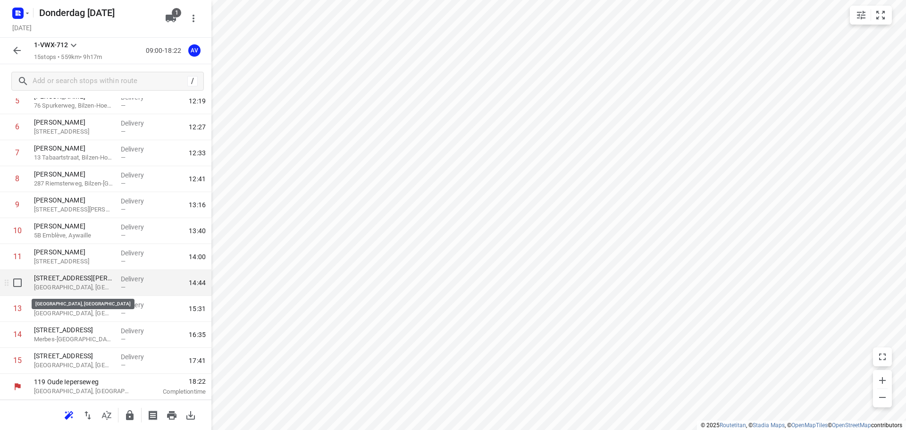
click at [98, 285] on p "[GEOGRAPHIC_DATA], [GEOGRAPHIC_DATA]" at bounding box center [73, 287] width 79 height 9
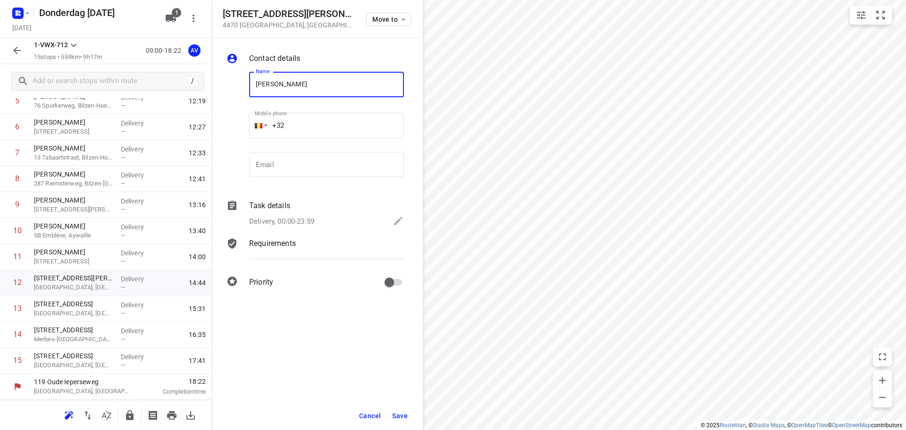
type input "[PERSON_NAME]"
click at [331, 125] on input "+32" at bounding box center [326, 125] width 155 height 25
click at [313, 127] on input "[PHONE_NUMBER]" at bounding box center [326, 125] width 155 height 25
type input "[PHONE_NUMBER]"
click at [308, 221] on p "Delivery, 00:00-23:59" at bounding box center [281, 221] width 65 height 11
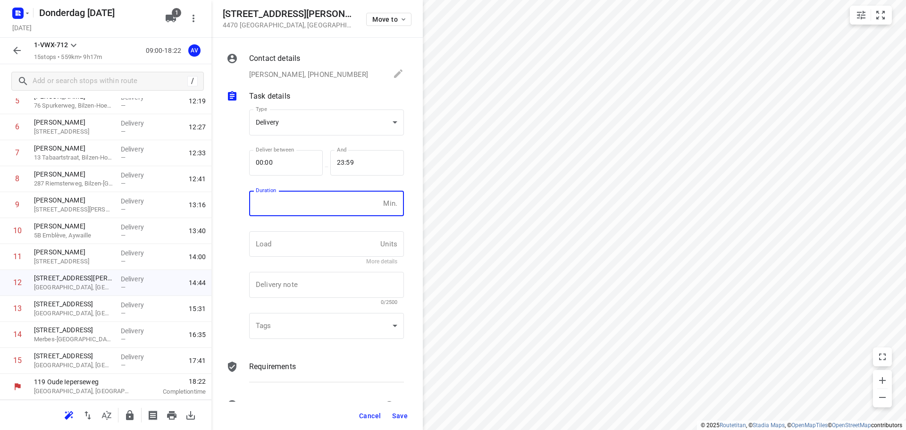
click at [310, 208] on input "number" at bounding box center [314, 203] width 130 height 25
type input "1"
click at [399, 416] on span "Save" at bounding box center [400, 416] width 16 height 8
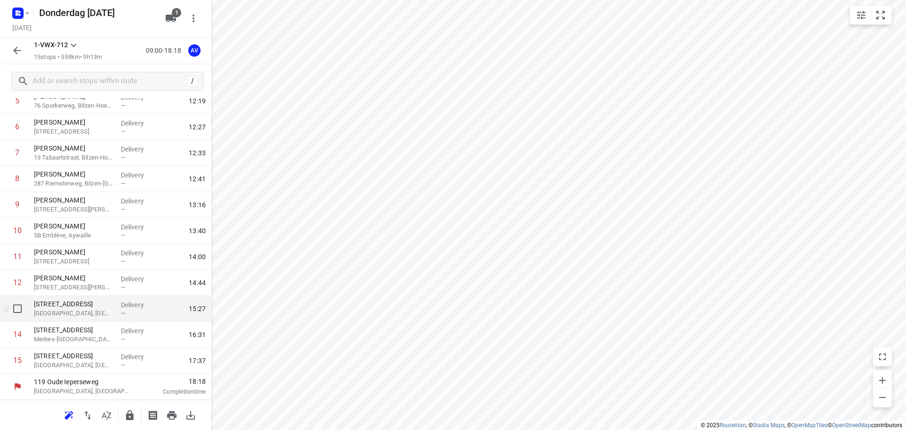
click at [86, 315] on p "[GEOGRAPHIC_DATA], [GEOGRAPHIC_DATA]" at bounding box center [73, 312] width 79 height 9
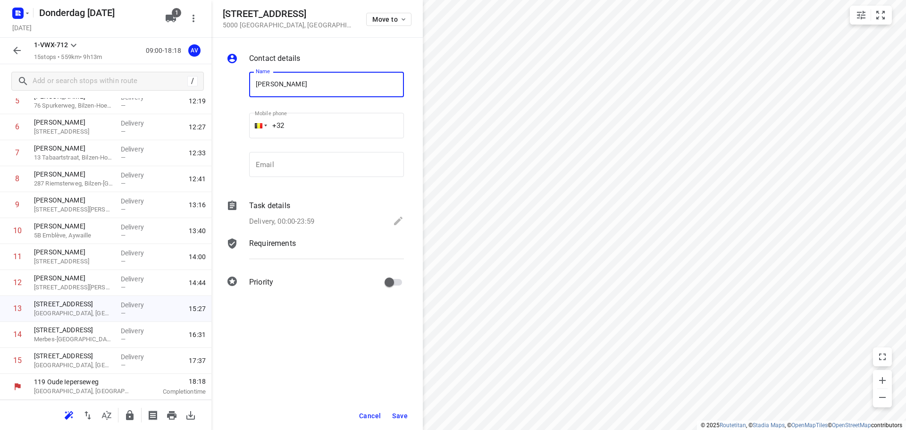
type input "[PERSON_NAME]"
drag, startPoint x: 310, startPoint y: 121, endPoint x: 314, endPoint y: 116, distance: 6.3
click at [310, 121] on input "+32" at bounding box center [326, 125] width 155 height 25
type input "[PHONE_NUMBER]"
click at [308, 218] on p "Delivery, 00:00-23:59" at bounding box center [281, 221] width 65 height 11
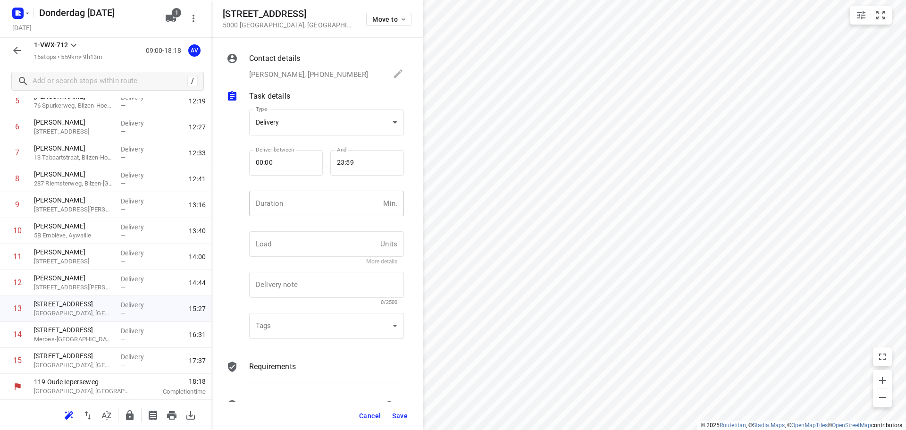
click at [313, 208] on input "number" at bounding box center [314, 203] width 130 height 25
type input "1"
click at [399, 416] on span "Save" at bounding box center [400, 416] width 16 height 8
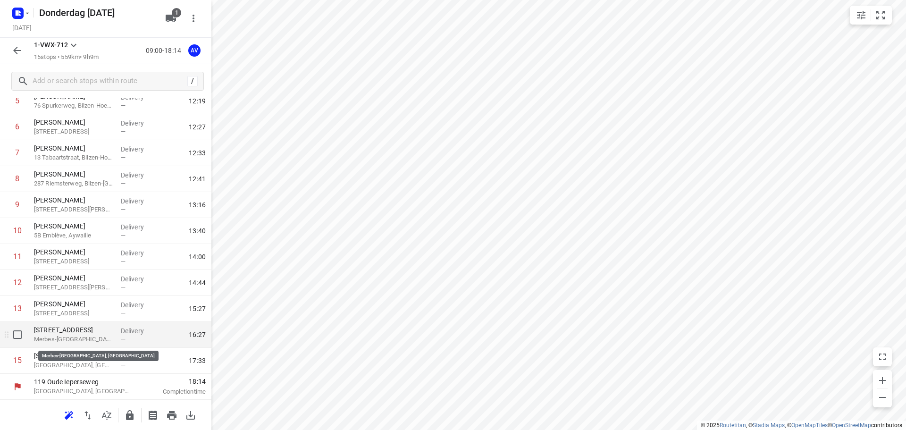
click at [88, 339] on p "Merbes-[GEOGRAPHIC_DATA], [GEOGRAPHIC_DATA]" at bounding box center [73, 338] width 79 height 9
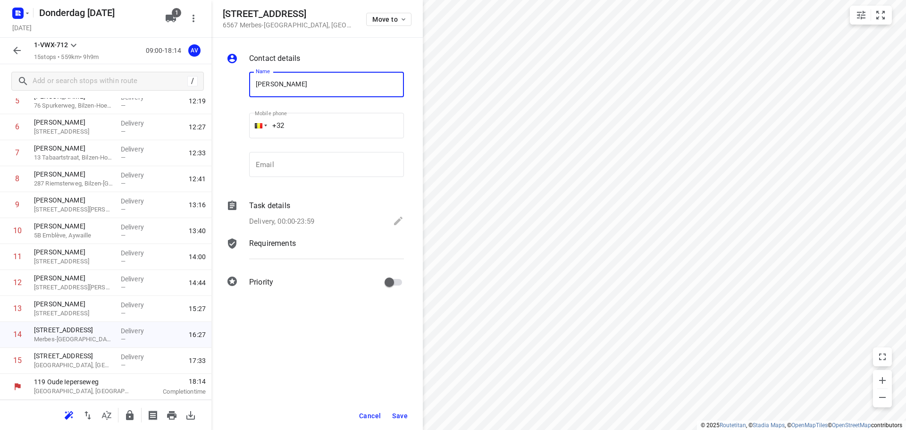
type input "[PERSON_NAME]"
click at [321, 127] on input "+32" at bounding box center [326, 125] width 155 height 25
type input "[PHONE_NUMBER]"
click at [305, 218] on p "Delivery, 00:00-23:59" at bounding box center [281, 221] width 65 height 11
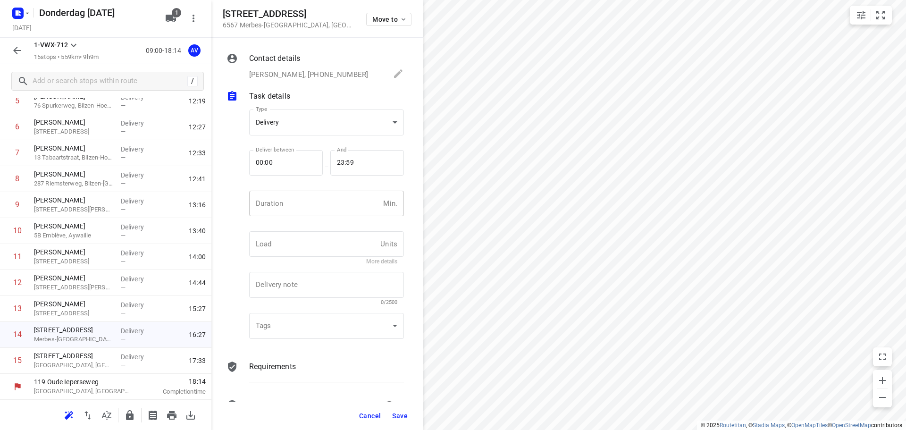
click at [309, 210] on input "number" at bounding box center [314, 203] width 130 height 25
type input "1"
click at [399, 418] on span "Save" at bounding box center [400, 416] width 16 height 8
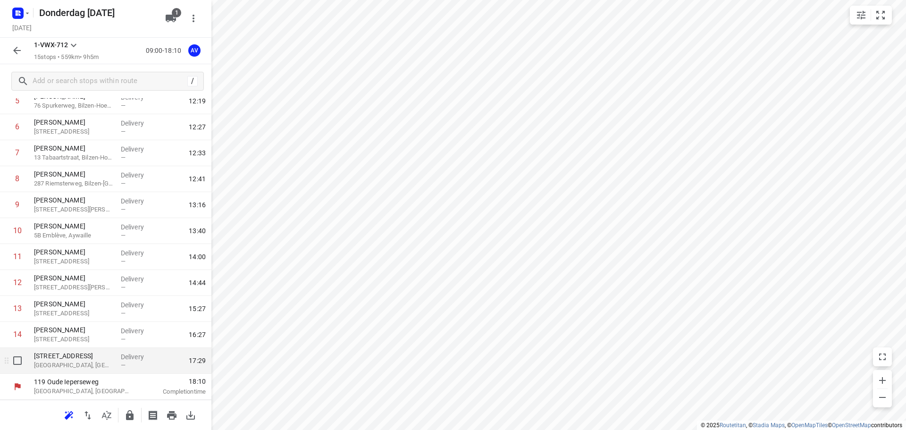
drag, startPoint x: 91, startPoint y: 365, endPoint x: 131, endPoint y: 311, distance: 66.9
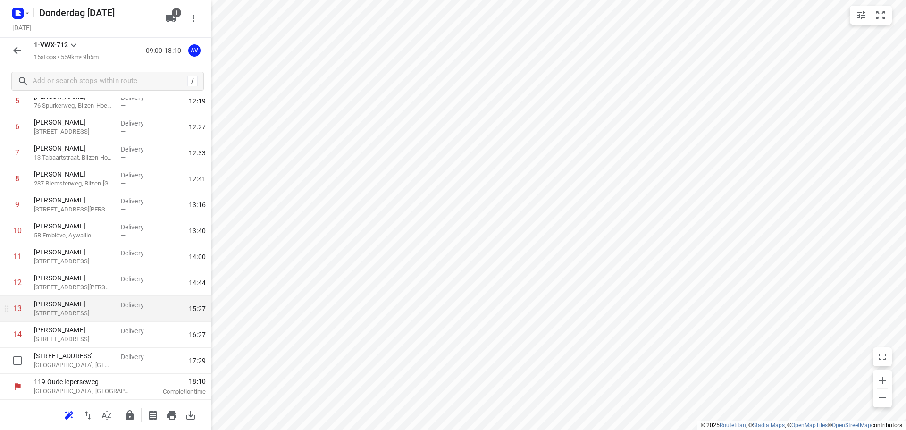
click at [91, 365] on p "[GEOGRAPHIC_DATA], [GEOGRAPHIC_DATA]" at bounding box center [73, 364] width 79 height 9
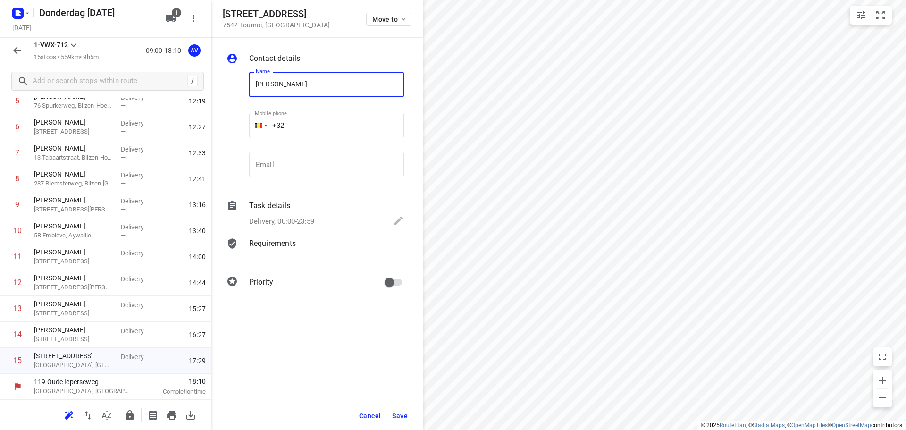
type input "[PERSON_NAME]"
click at [320, 123] on input "+32" at bounding box center [326, 125] width 155 height 25
click at [264, 125] on div at bounding box center [258, 125] width 18 height 25
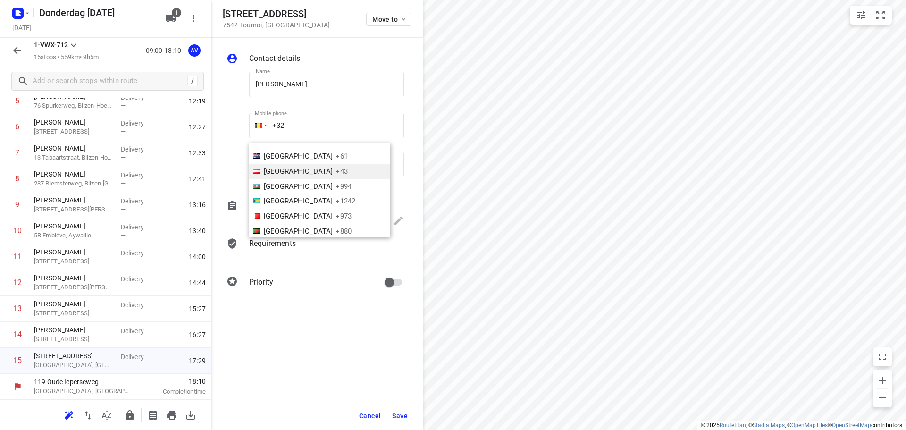
scroll to position [876, 0]
click at [336, 221] on li "France +33" at bounding box center [319, 228] width 141 height 15
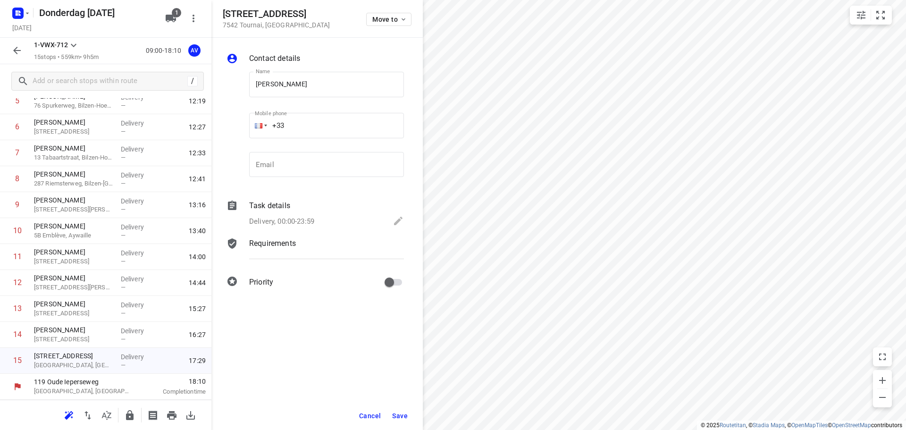
click at [314, 119] on input "+33" at bounding box center [326, 125] width 155 height 25
type input "[PHONE_NUMBER]"
click at [307, 220] on p "Delivery, 00:00-23:59" at bounding box center [281, 221] width 65 height 11
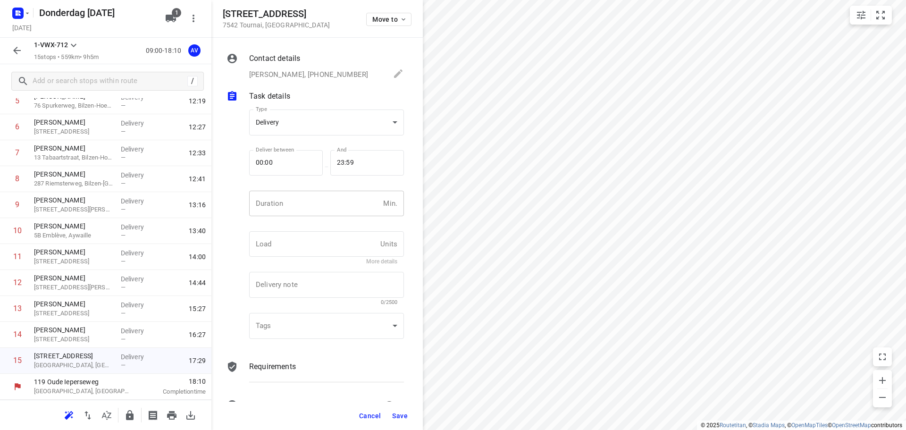
click at [315, 197] on input "number" at bounding box center [314, 203] width 130 height 25
type input "1"
click at [403, 417] on span "Save" at bounding box center [400, 416] width 16 height 8
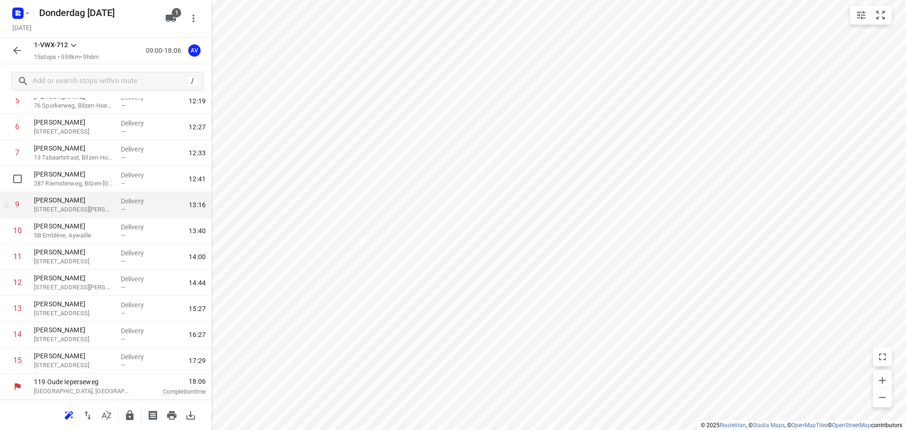
scroll to position [0, 0]
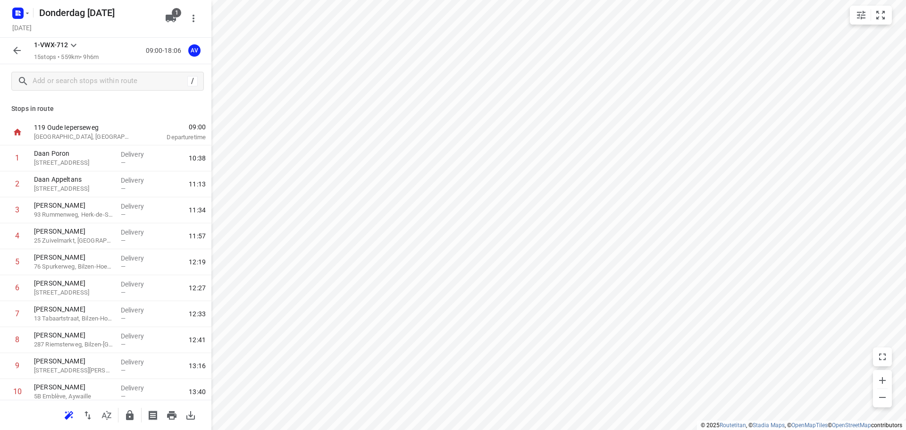
click at [13, 51] on icon "button" at bounding box center [16, 50] width 11 height 11
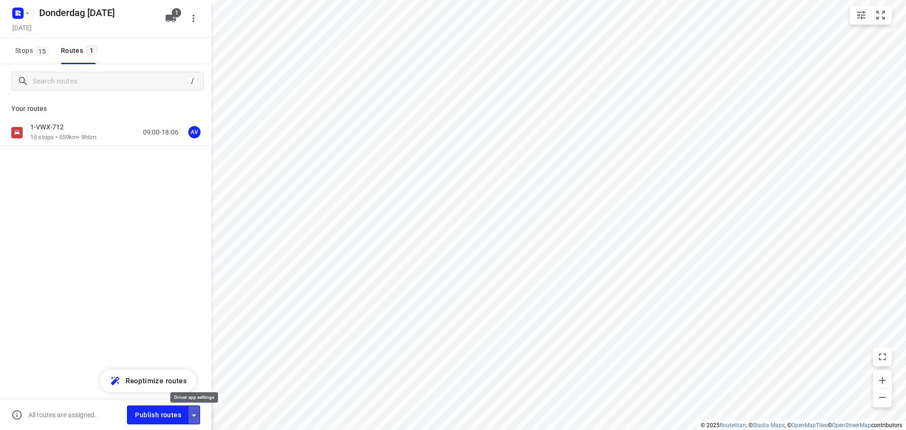
click at [192, 416] on icon "button" at bounding box center [193, 414] width 11 height 11
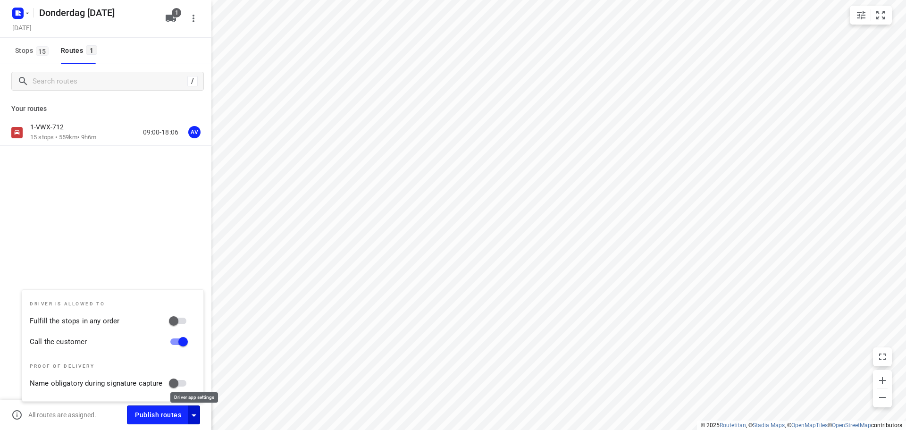
click at [192, 416] on icon "button" at bounding box center [193, 414] width 11 height 11
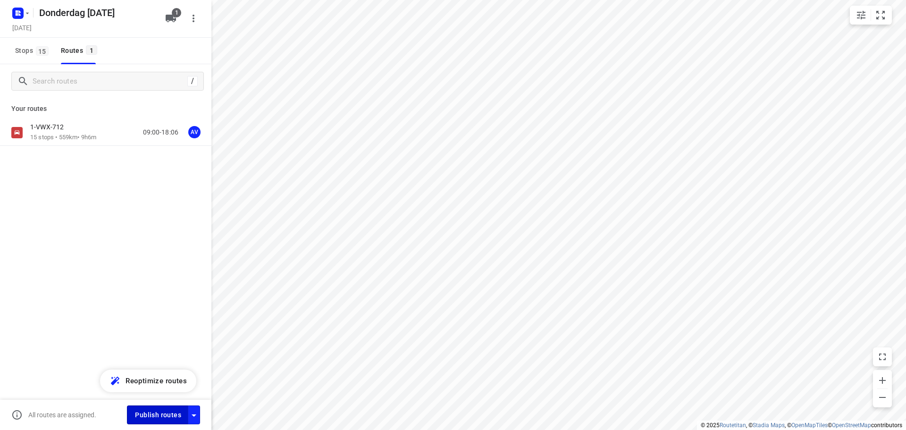
click at [167, 415] on span "Publish routes" at bounding box center [158, 415] width 46 height 12
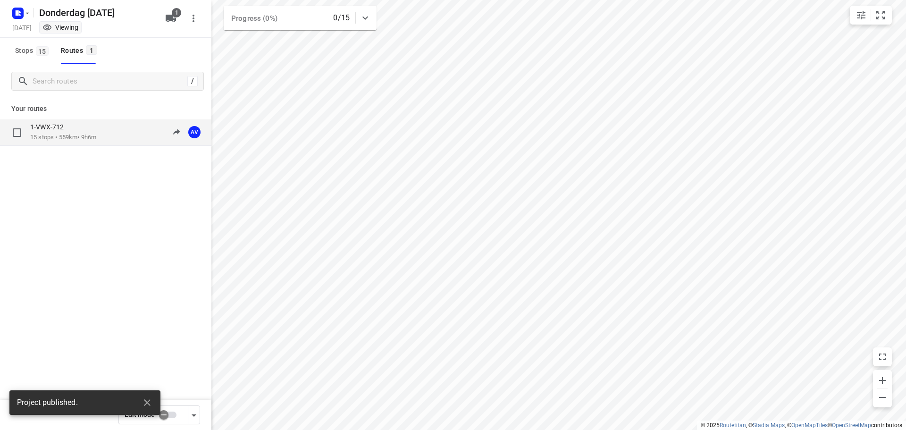
click at [104, 133] on div "1-VWX-712 15 stops • 559km • 9h6m 09:00-18:06 AV" at bounding box center [120, 132] width 181 height 19
